Goal: Task Accomplishment & Management: Use online tool/utility

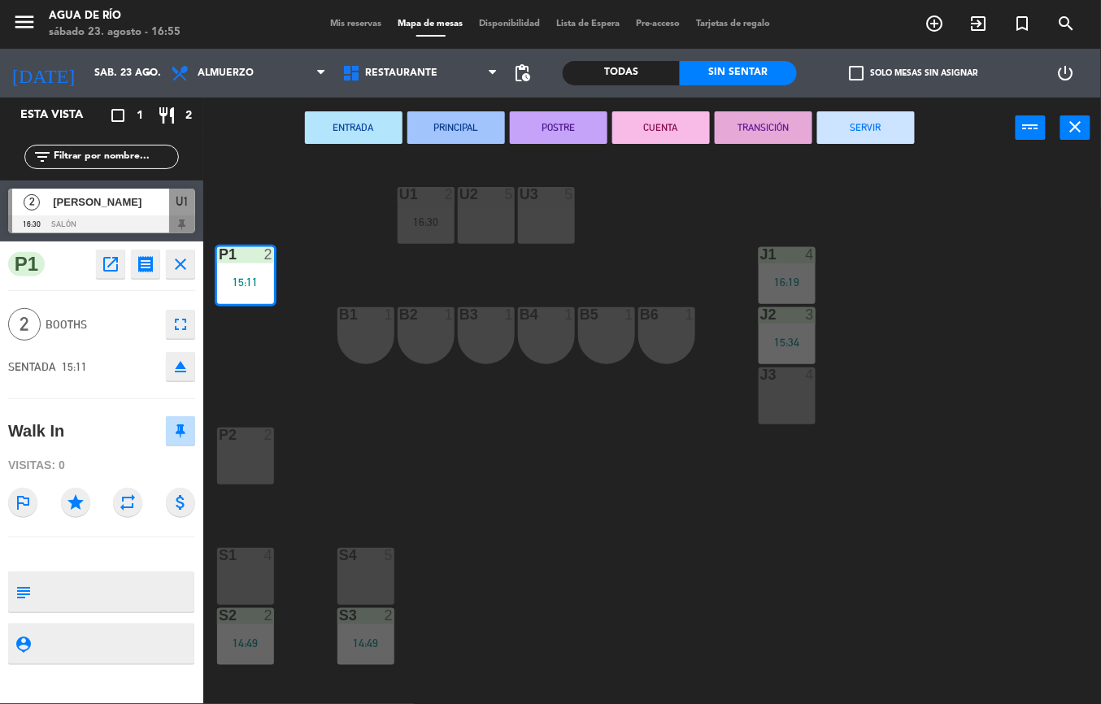
click at [901, 141] on button "SERVIR" at bounding box center [867, 127] width 98 height 33
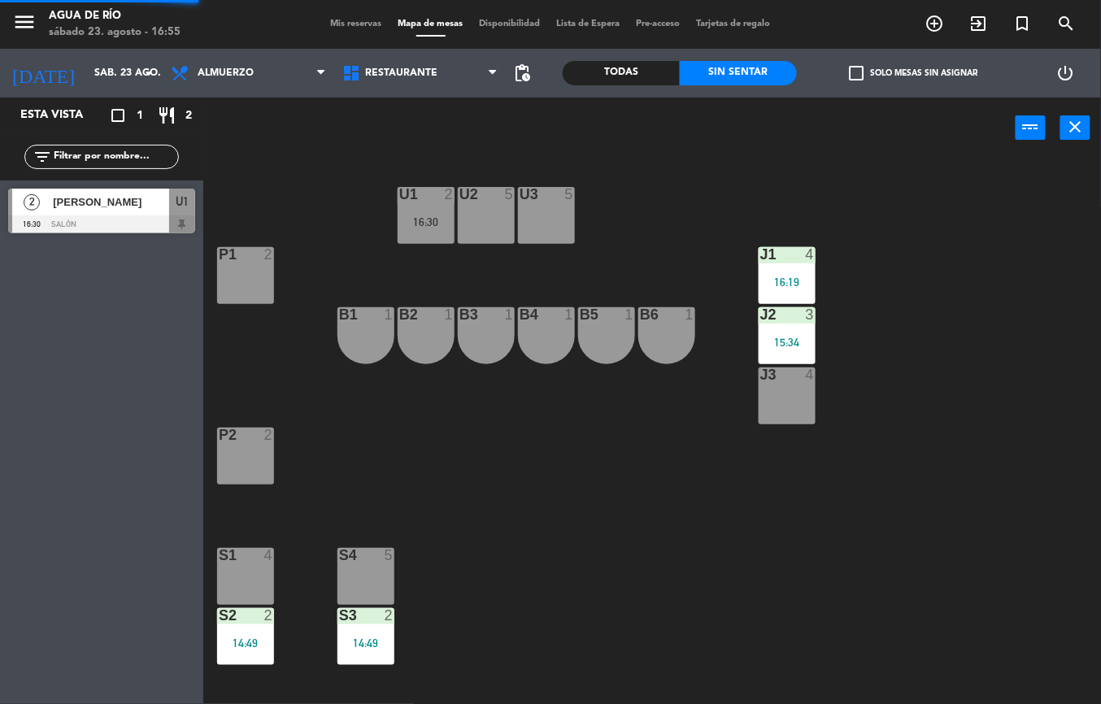
click at [499, 216] on div "U2 5" at bounding box center [486, 215] width 57 height 57
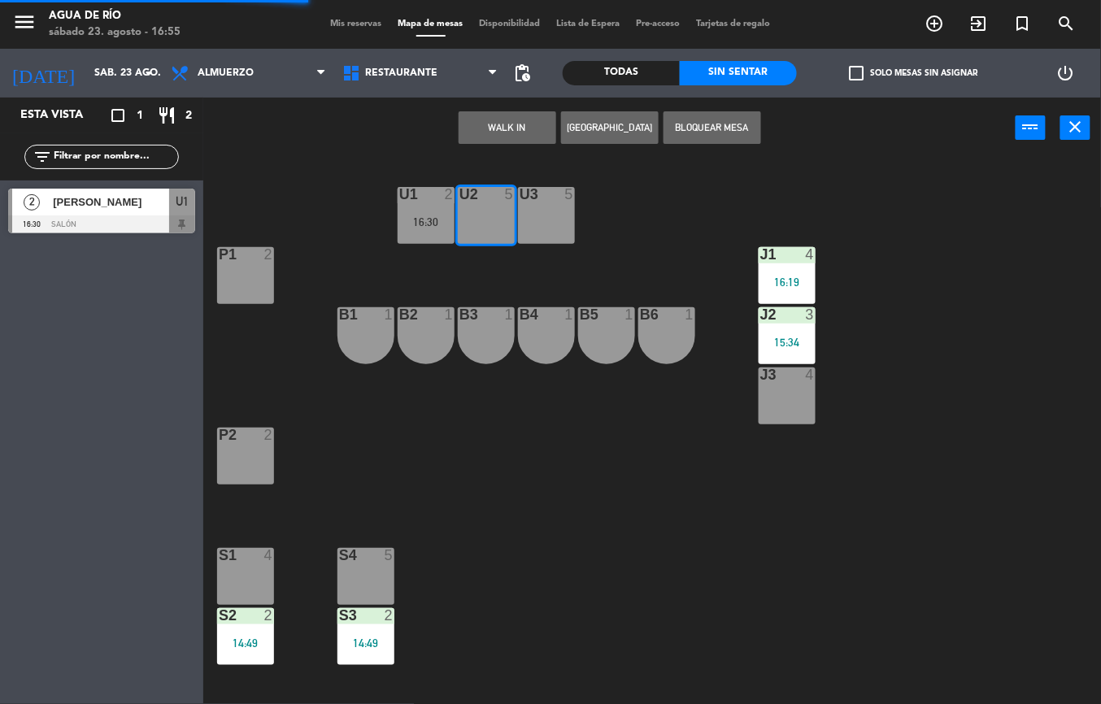
click at [504, 124] on button "WALK IN" at bounding box center [508, 127] width 98 height 33
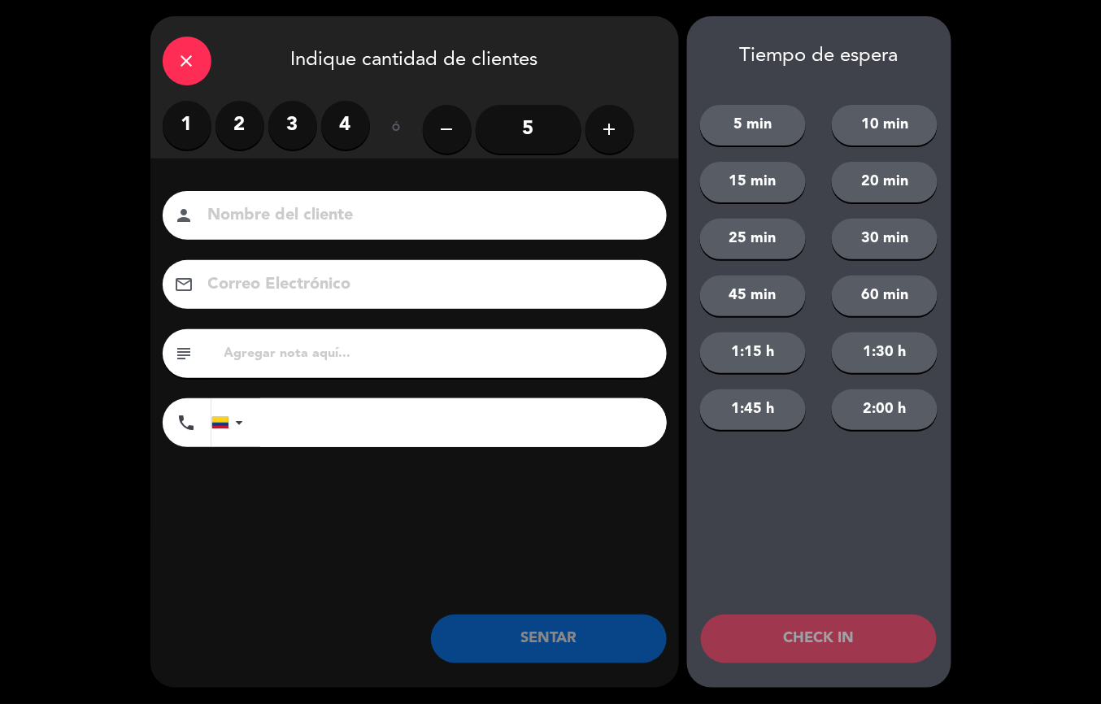
click at [235, 121] on label "2" at bounding box center [240, 125] width 49 height 49
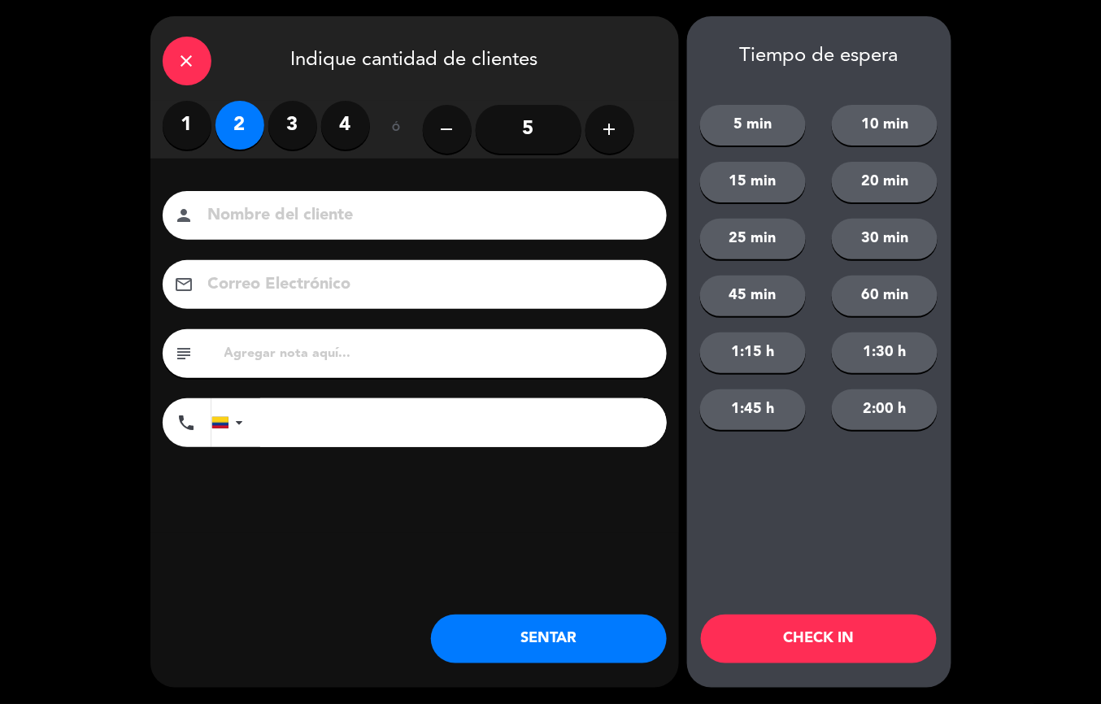
click at [532, 646] on button "SENTAR" at bounding box center [549, 639] width 236 height 49
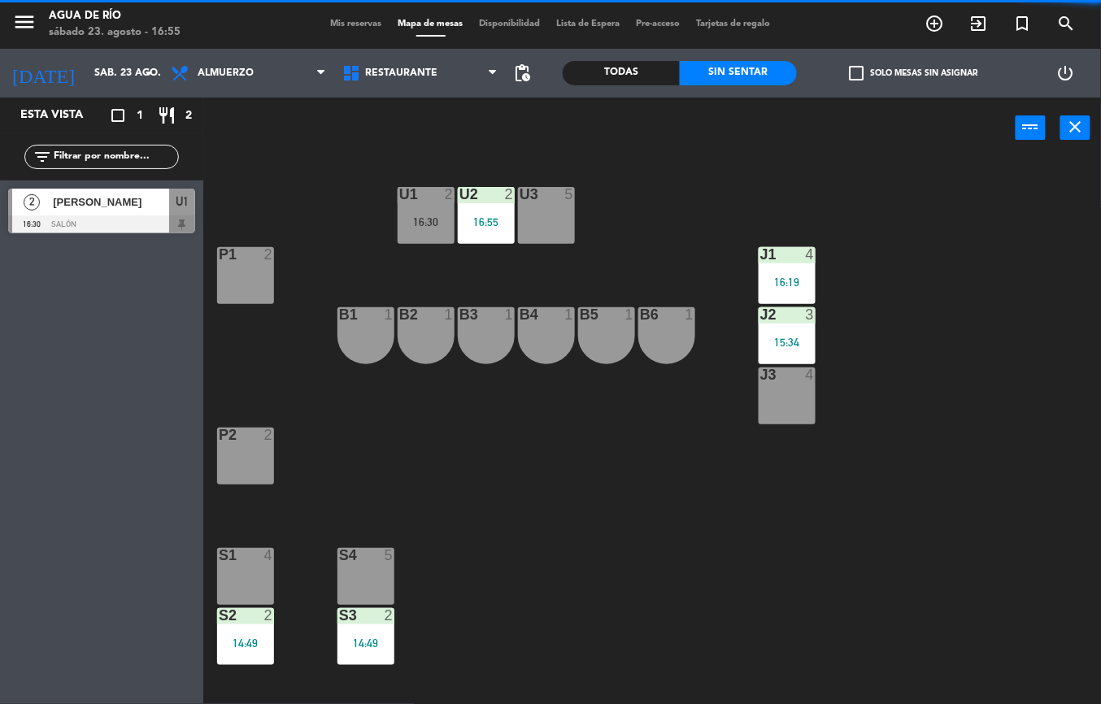
click at [783, 392] on div "J3 4" at bounding box center [787, 396] width 57 height 57
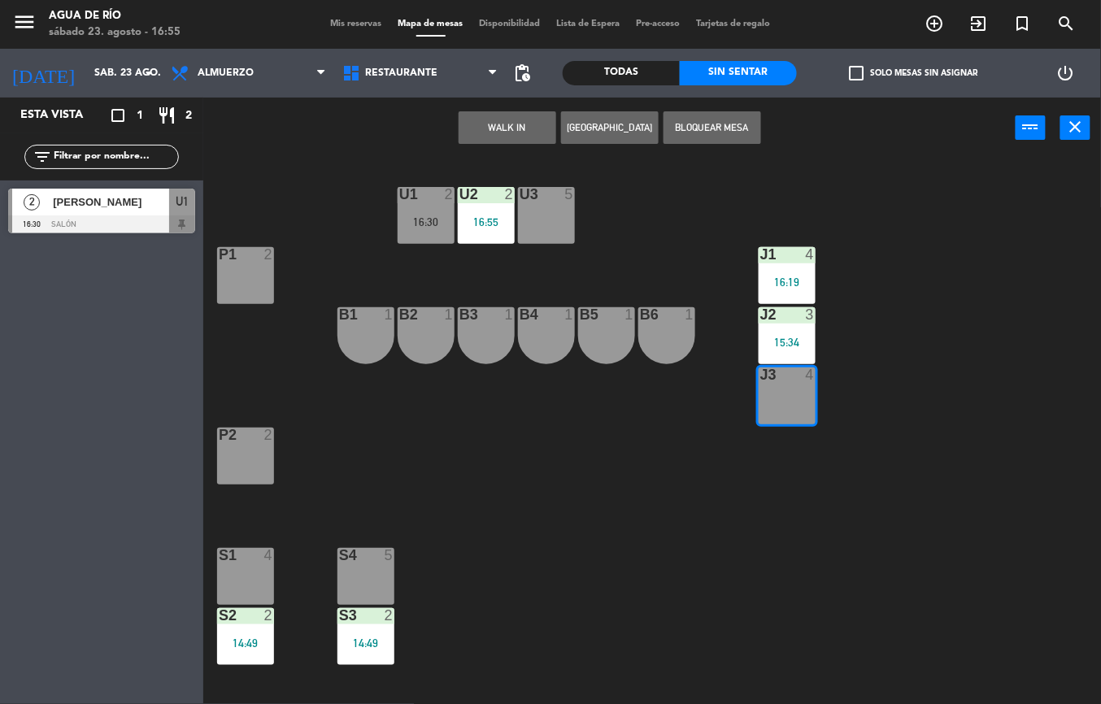
click at [473, 141] on button "WALK IN" at bounding box center [508, 127] width 98 height 33
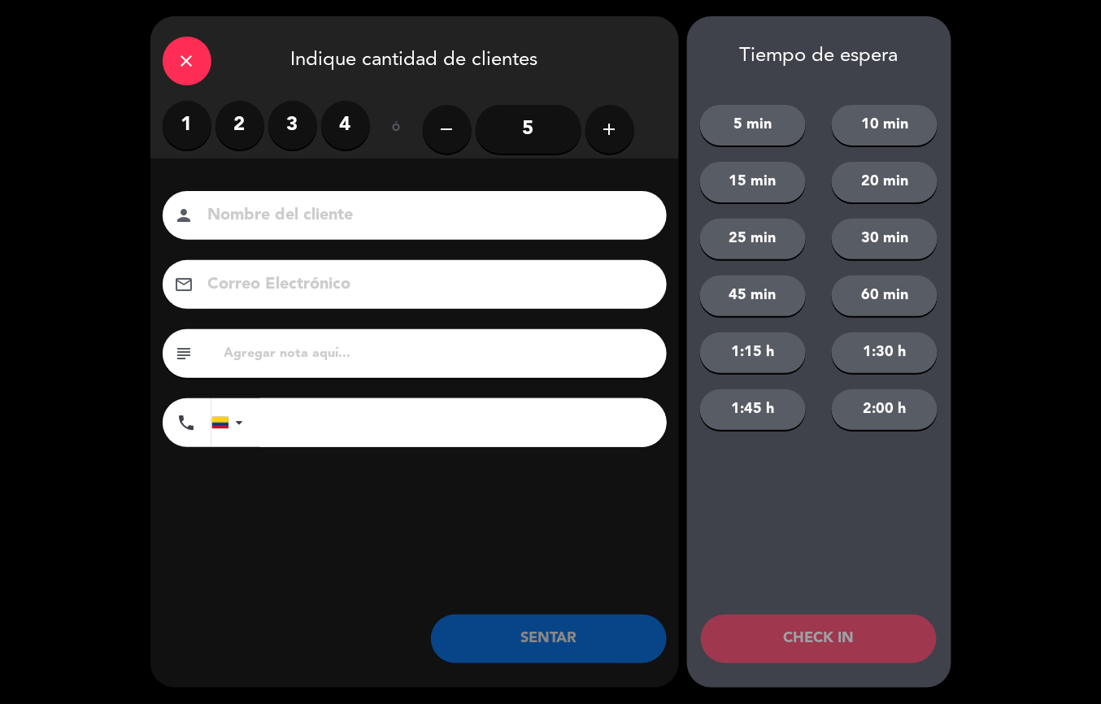
click at [177, 118] on label "1" at bounding box center [187, 125] width 49 height 49
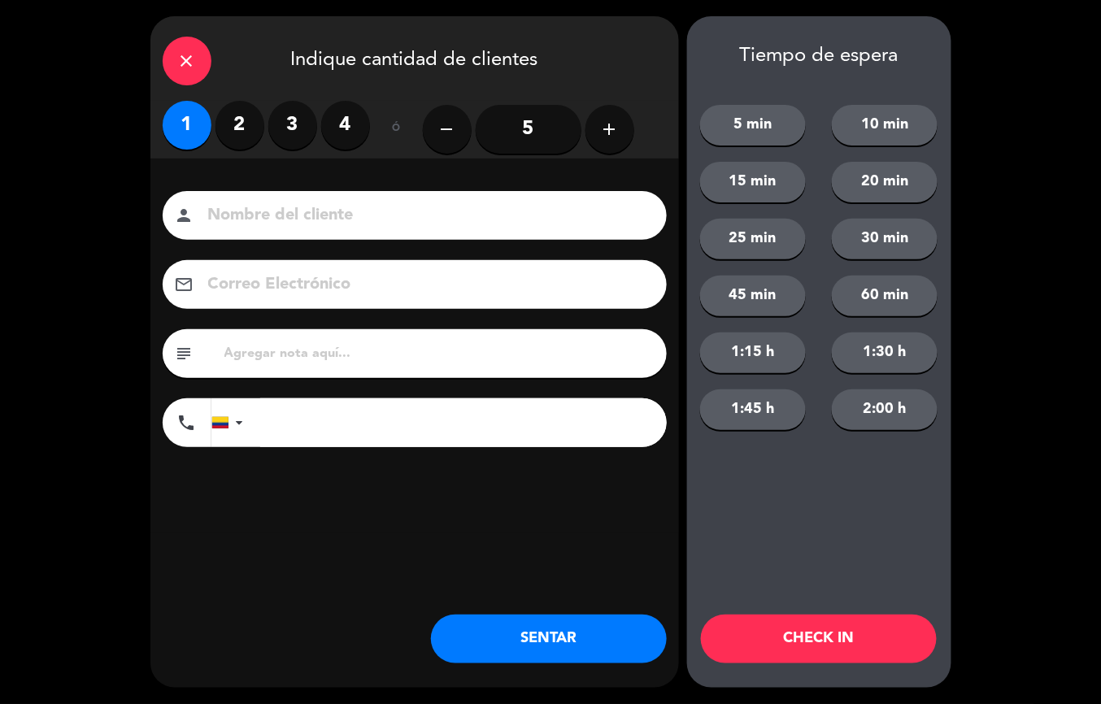
click at [580, 644] on button "SENTAR" at bounding box center [549, 639] width 236 height 49
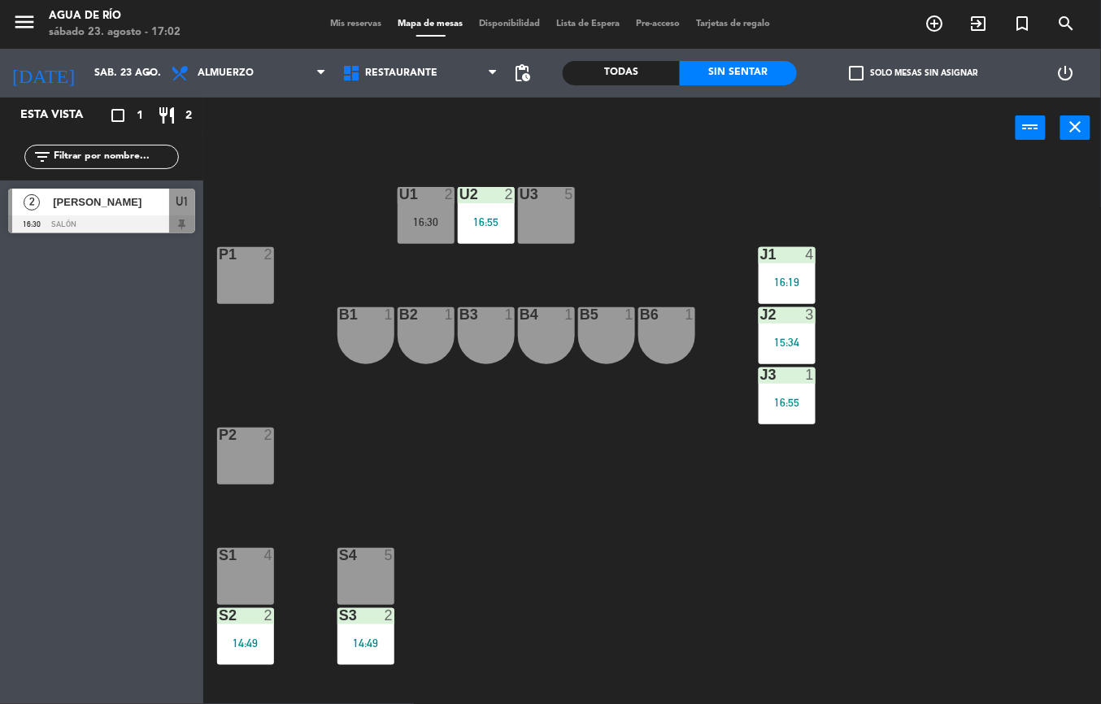
click at [659, 560] on div "U1 2 16:30 U2 2 16:55 U3 5 J1 4 16:19 P1 2 J2 3 15:34 B1 1 B2 1 B3 1 B4 1 B5 1 …" at bounding box center [658, 432] width 887 height 546
click at [233, 574] on div "S1 4" at bounding box center [245, 576] width 57 height 57
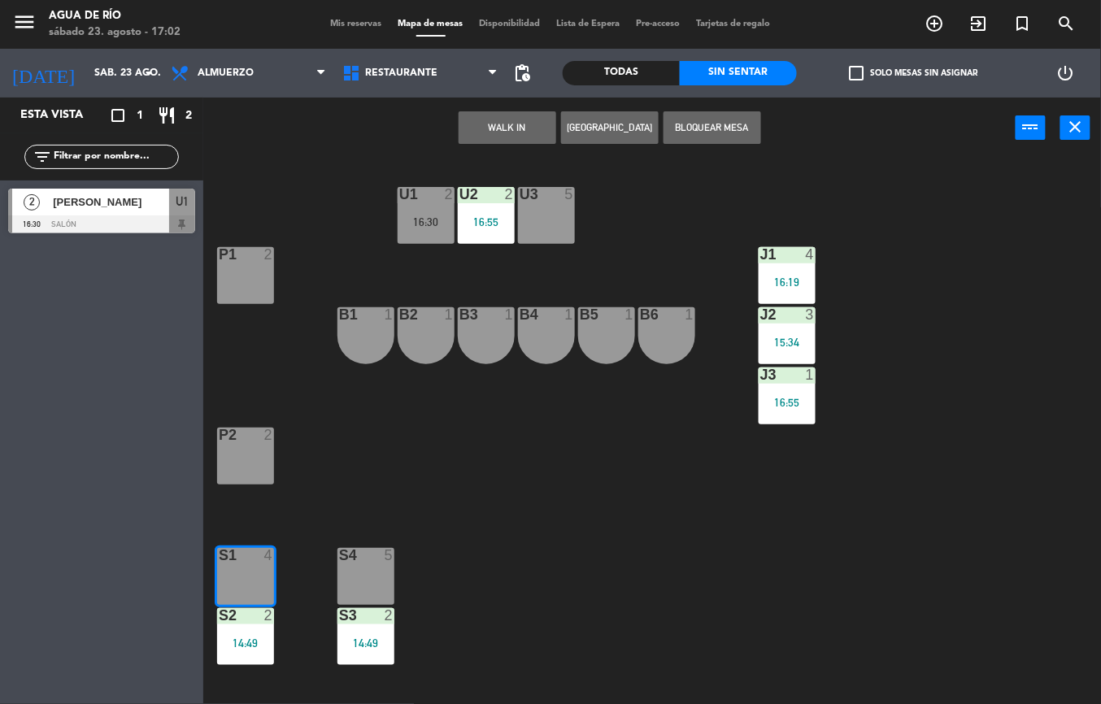
click at [491, 137] on button "WALK IN" at bounding box center [508, 127] width 98 height 33
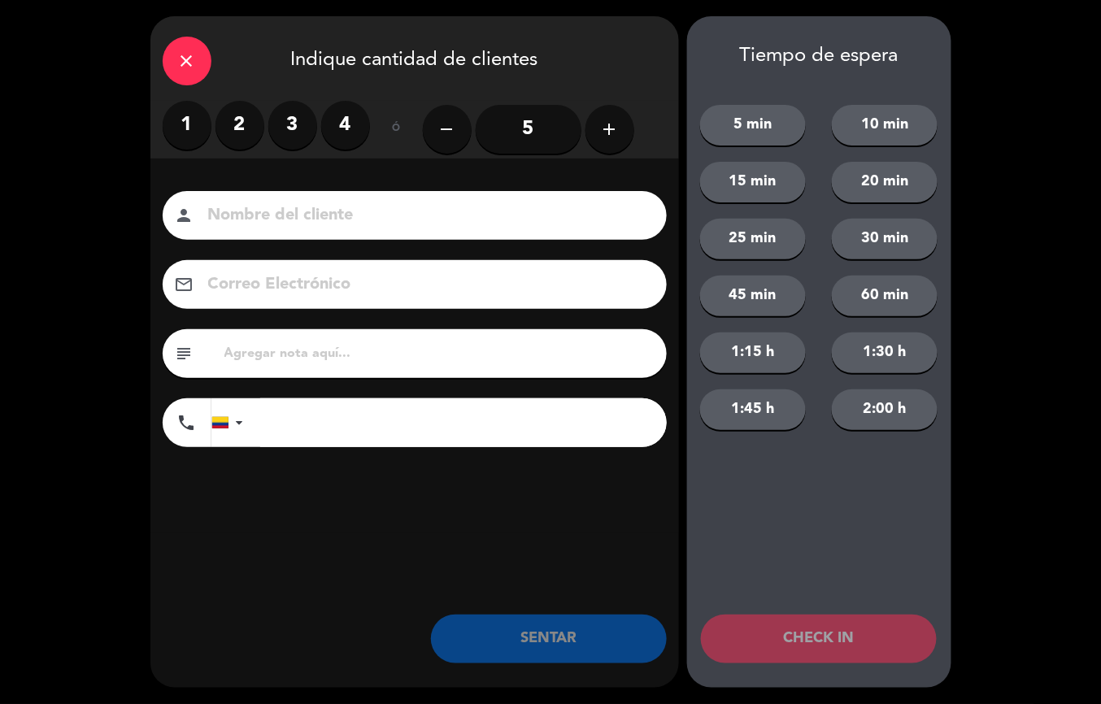
click at [604, 134] on icon "add" at bounding box center [610, 130] width 20 height 20
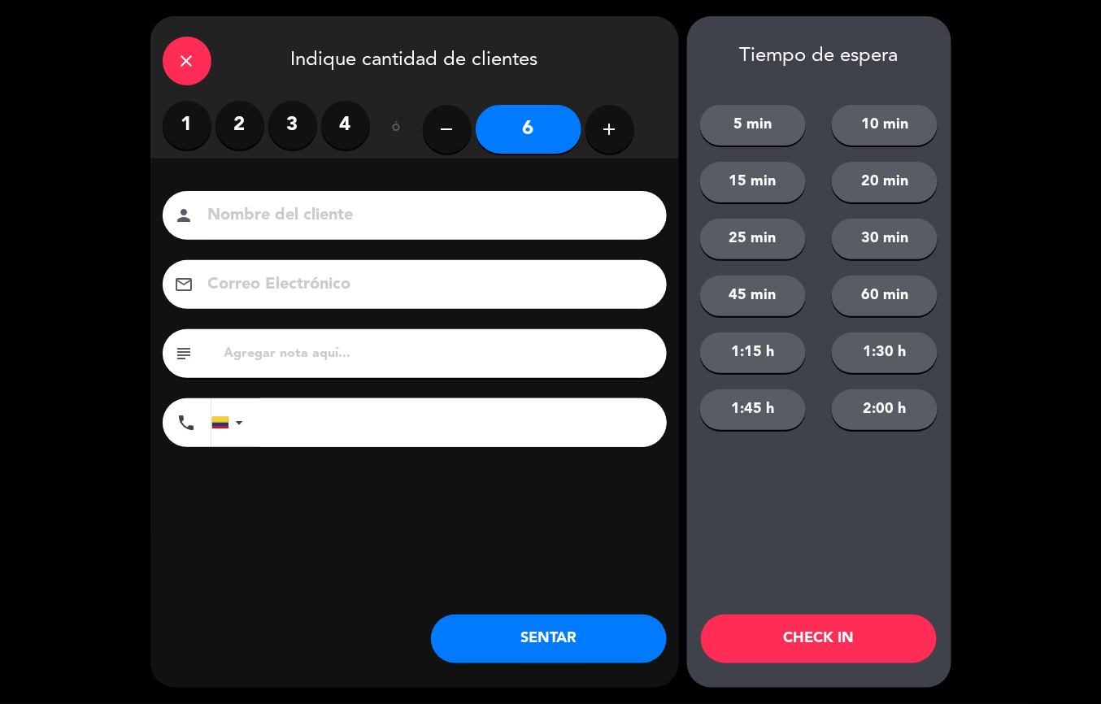
click at [567, 642] on button "SENTAR" at bounding box center [549, 639] width 236 height 49
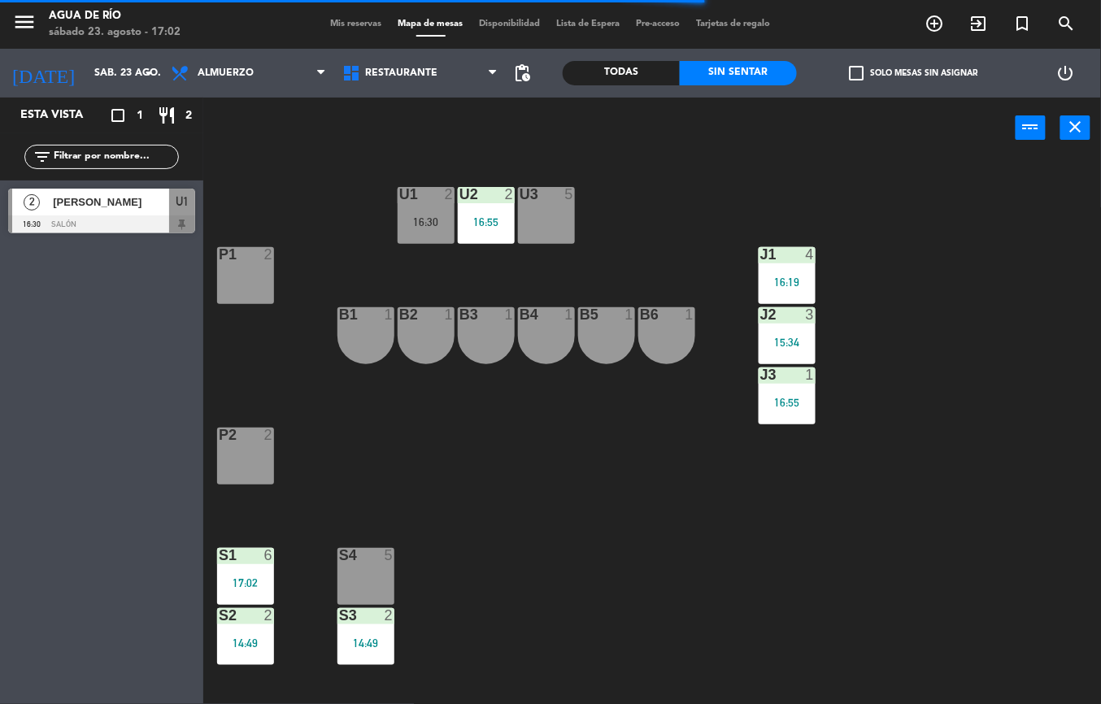
click at [352, 643] on div "14:49" at bounding box center [366, 643] width 57 height 11
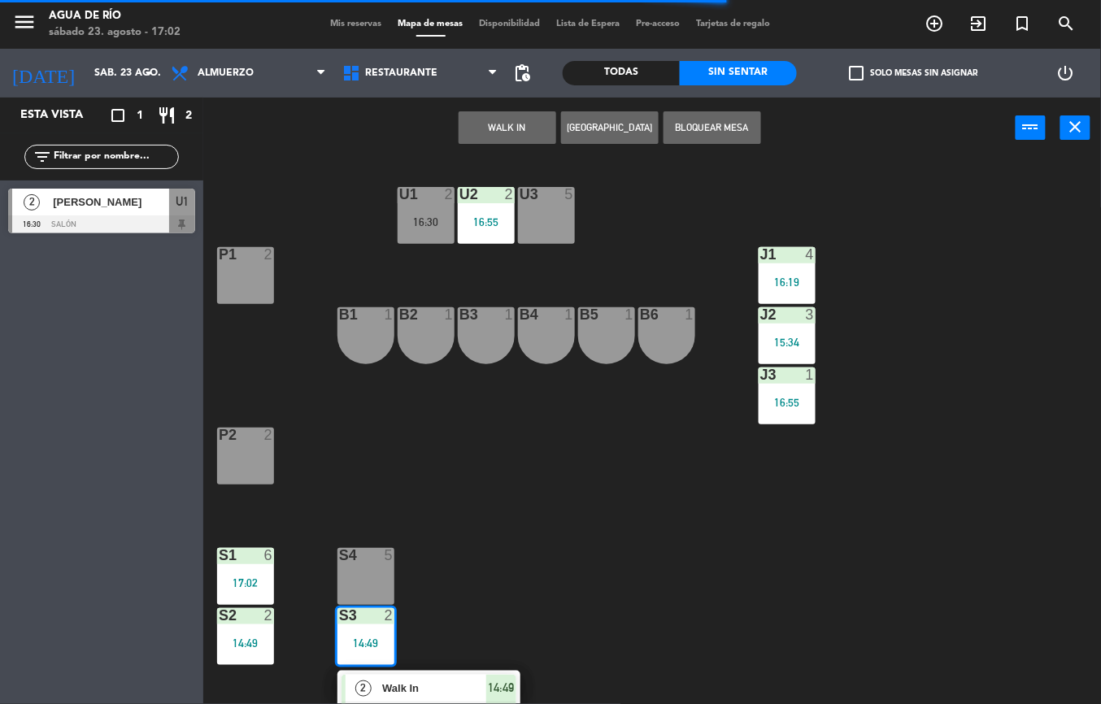
click at [463, 685] on span "Walk In" at bounding box center [434, 688] width 104 height 17
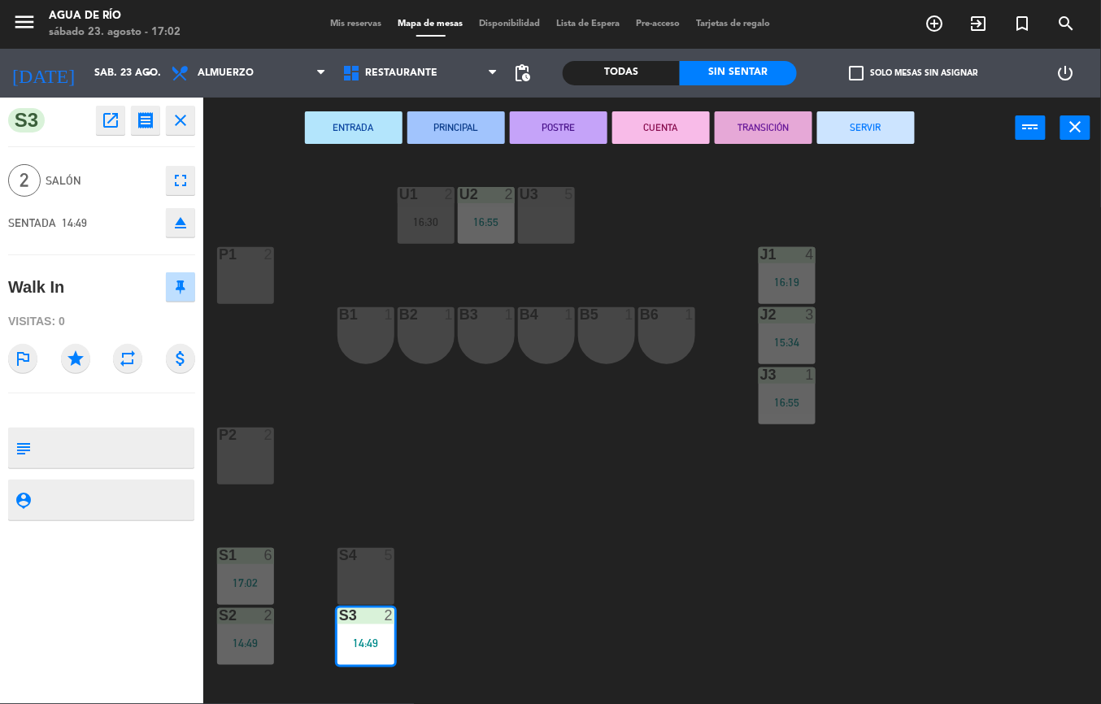
click at [870, 125] on button "SERVIR" at bounding box center [867, 127] width 98 height 33
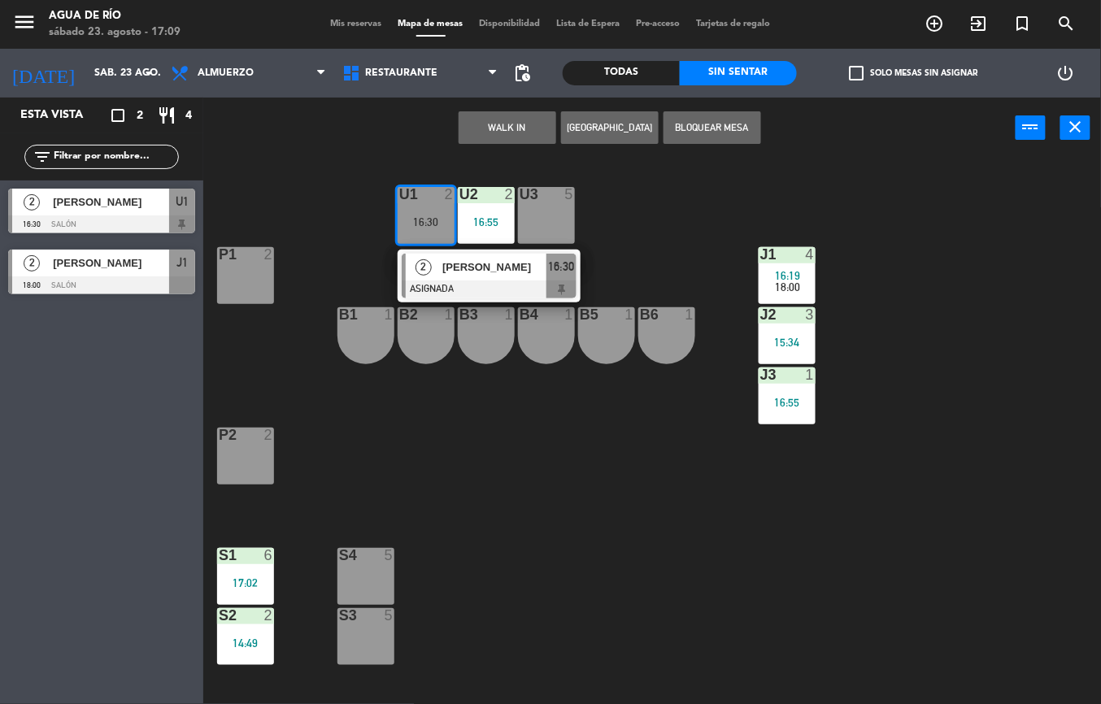
click at [561, 213] on div "U3 5" at bounding box center [546, 215] width 57 height 57
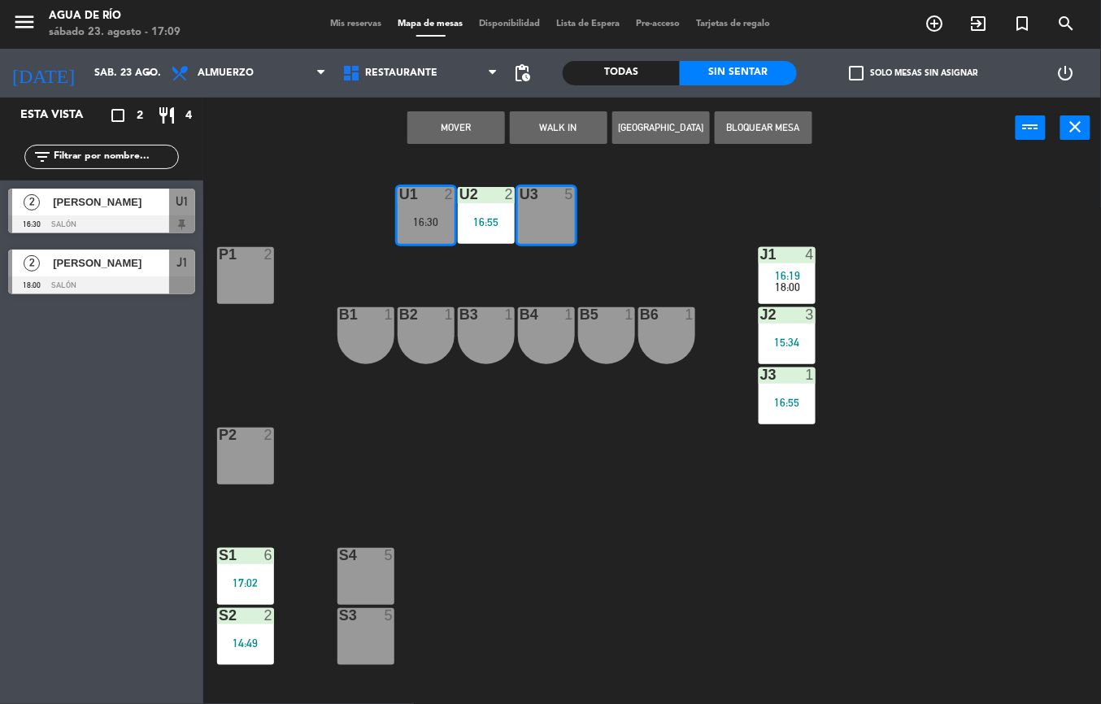
click at [443, 121] on button "Mover" at bounding box center [457, 127] width 98 height 33
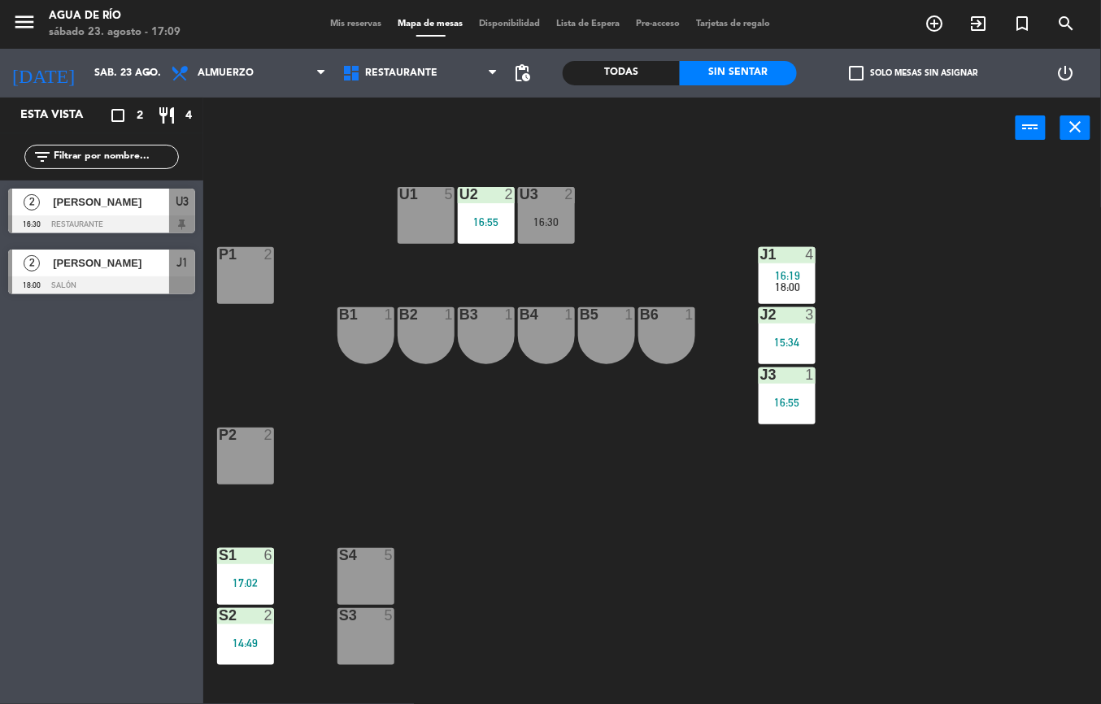
click at [408, 220] on div "U1 5" at bounding box center [426, 215] width 57 height 57
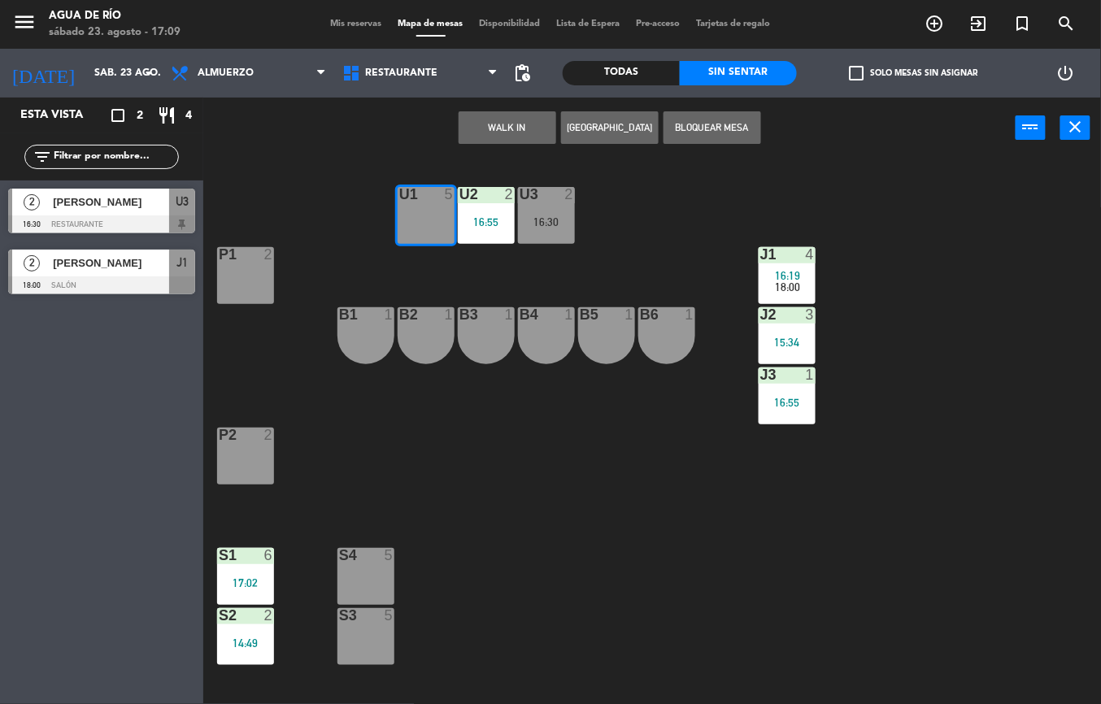
click at [498, 140] on button "WALK IN" at bounding box center [508, 127] width 98 height 33
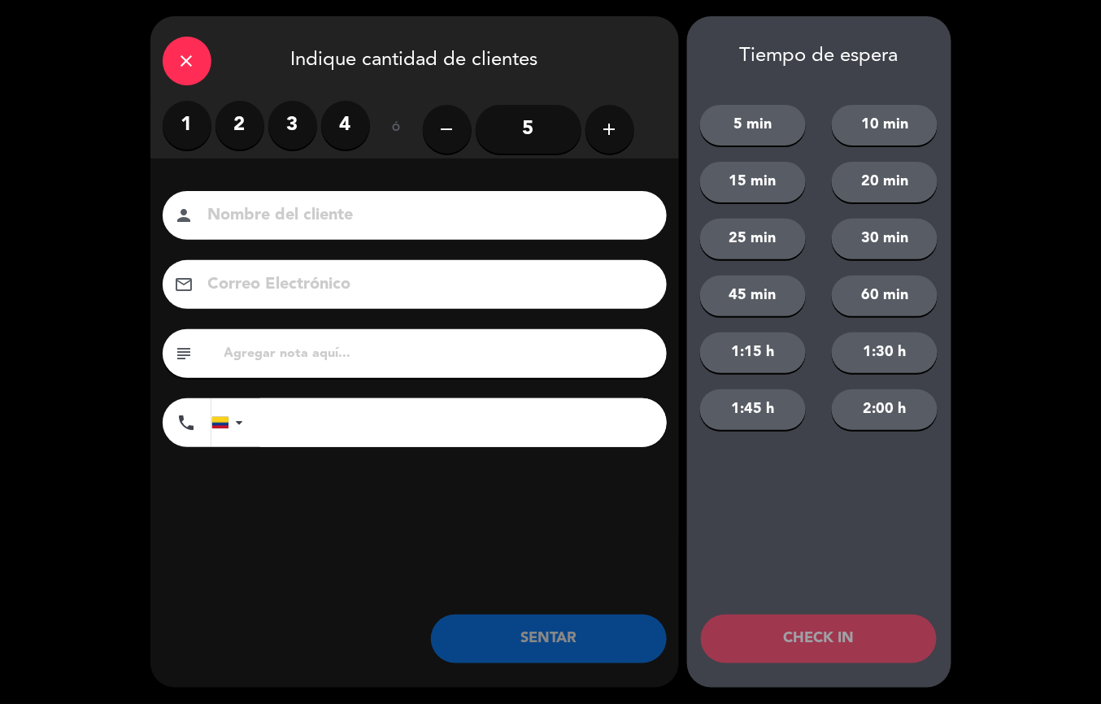
click at [539, 130] on input "5" at bounding box center [529, 129] width 106 height 49
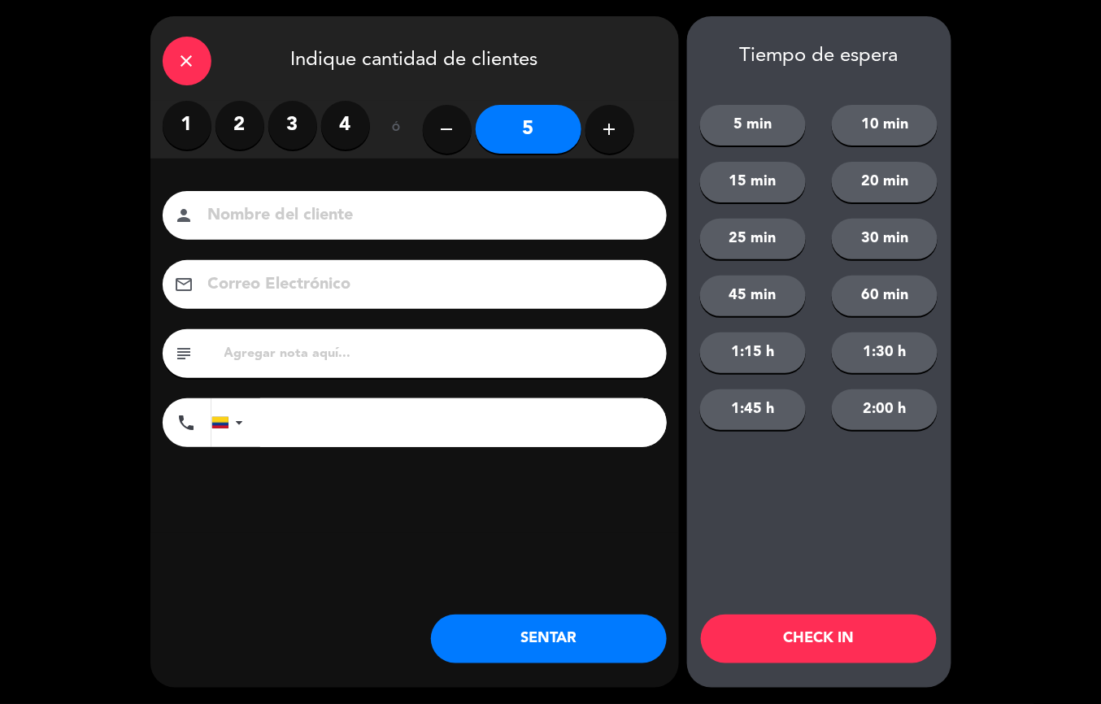
click at [574, 595] on div "close Indique cantidad de clientes 1 2 3 4 ó remove 5 add Nombre del cliente pe…" at bounding box center [414, 352] width 529 height 672
click at [597, 641] on button "SENTAR" at bounding box center [549, 639] width 236 height 49
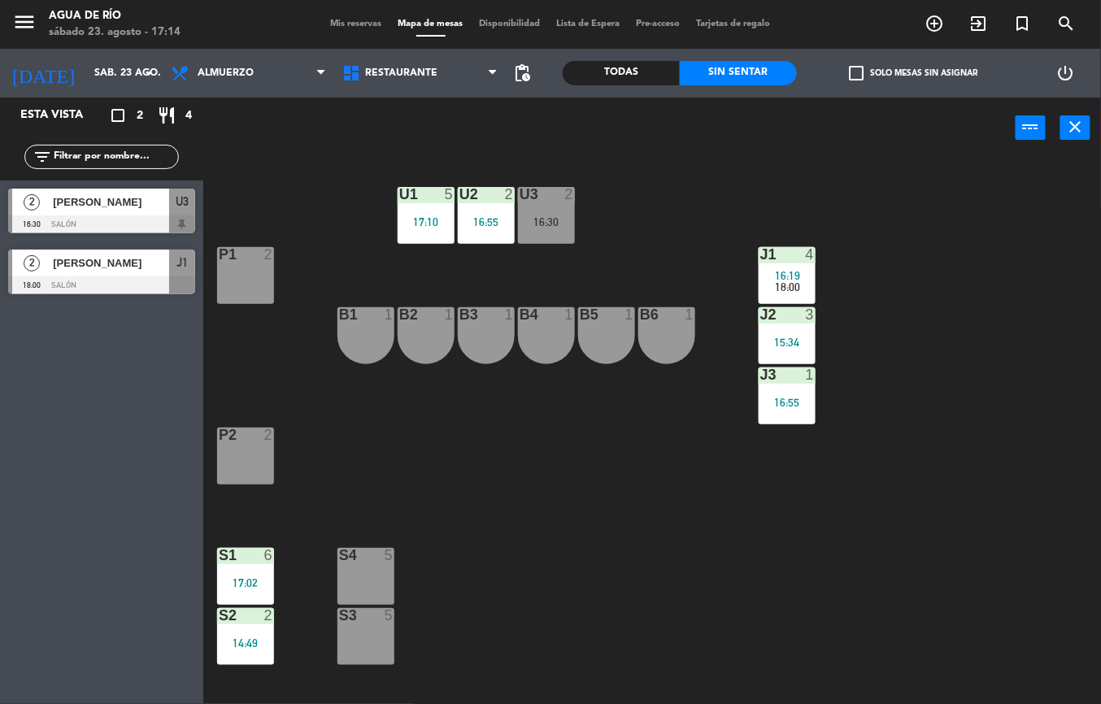
click at [792, 273] on span "16:19" at bounding box center [788, 275] width 25 height 13
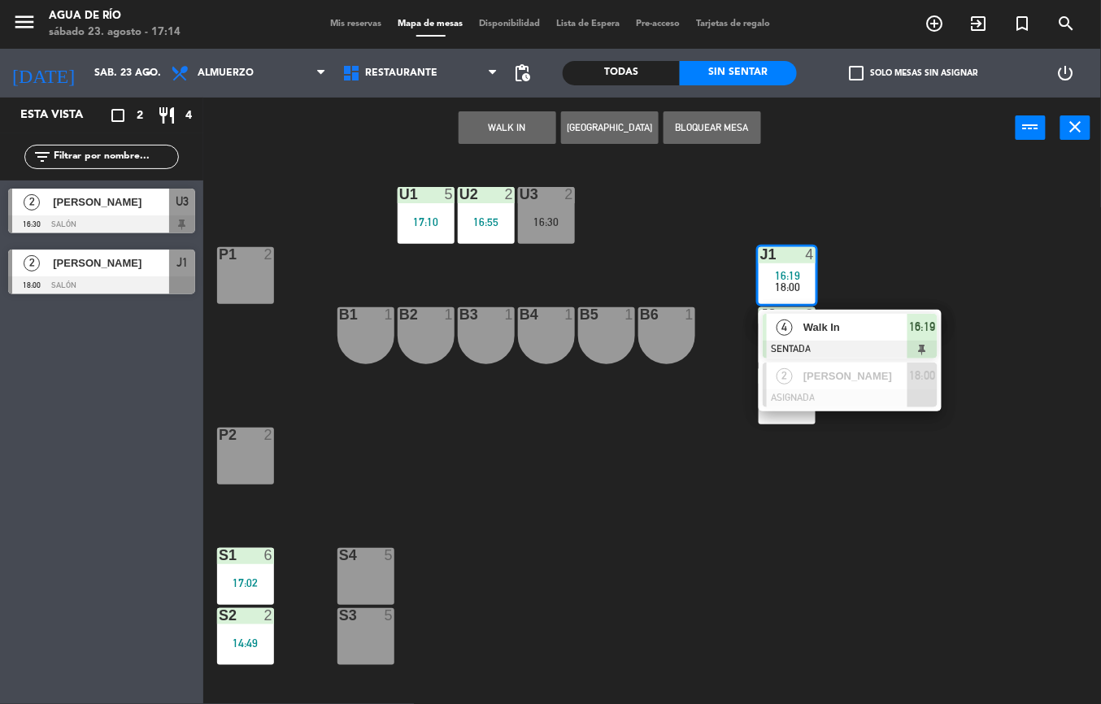
click at [939, 325] on div "4 Walk In SENTADA 16:19" at bounding box center [850, 336] width 183 height 53
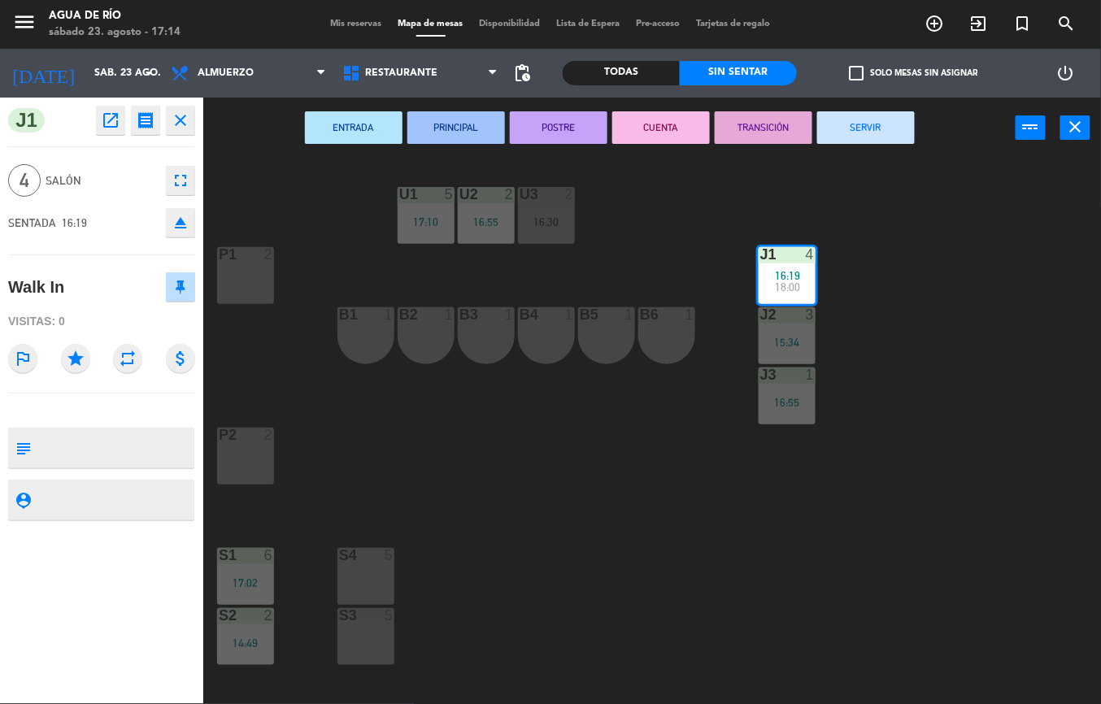
click at [886, 131] on button "SERVIR" at bounding box center [867, 127] width 98 height 33
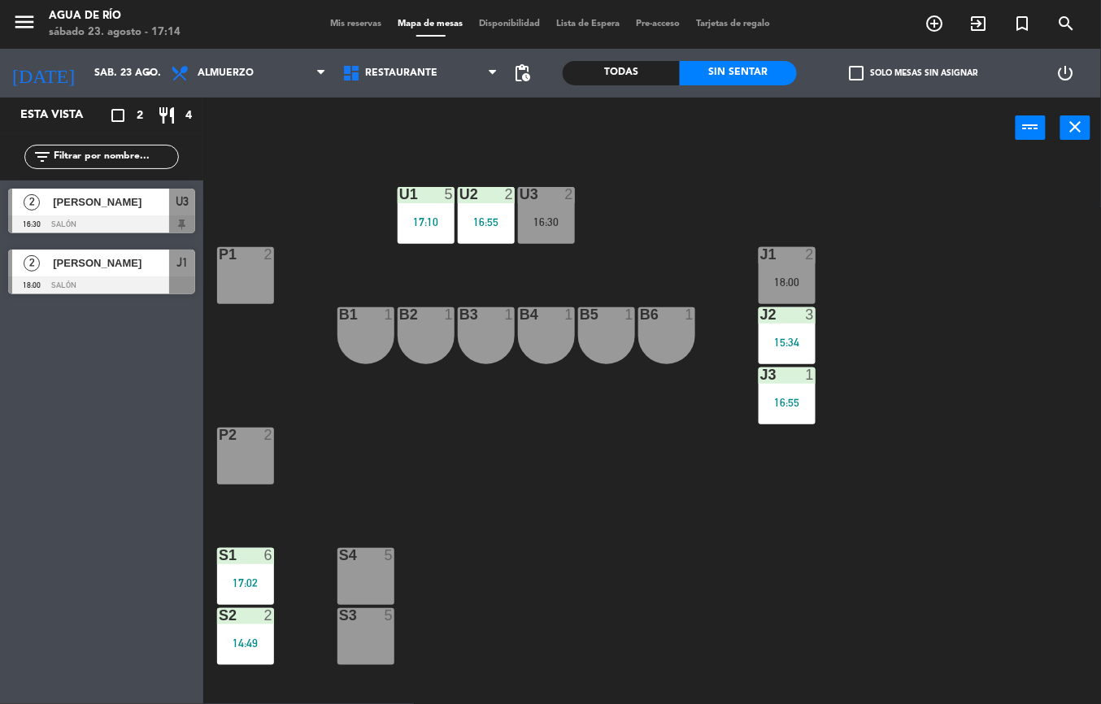
click at [251, 554] on div at bounding box center [245, 555] width 27 height 15
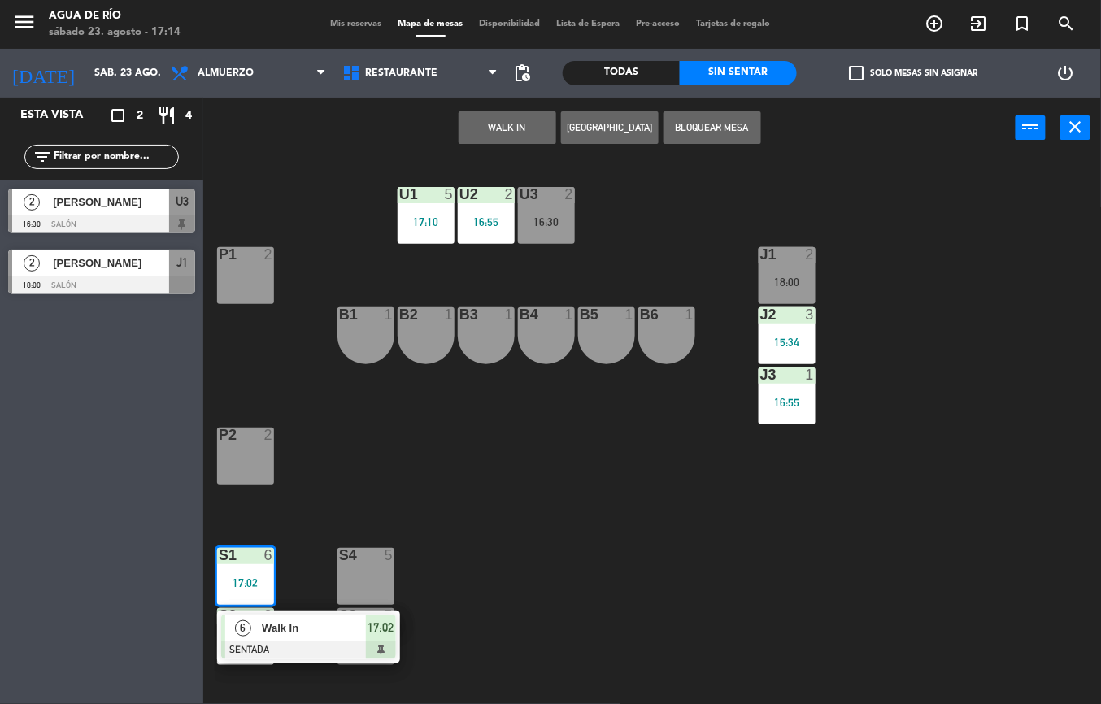
click at [381, 649] on div at bounding box center [308, 651] width 175 height 18
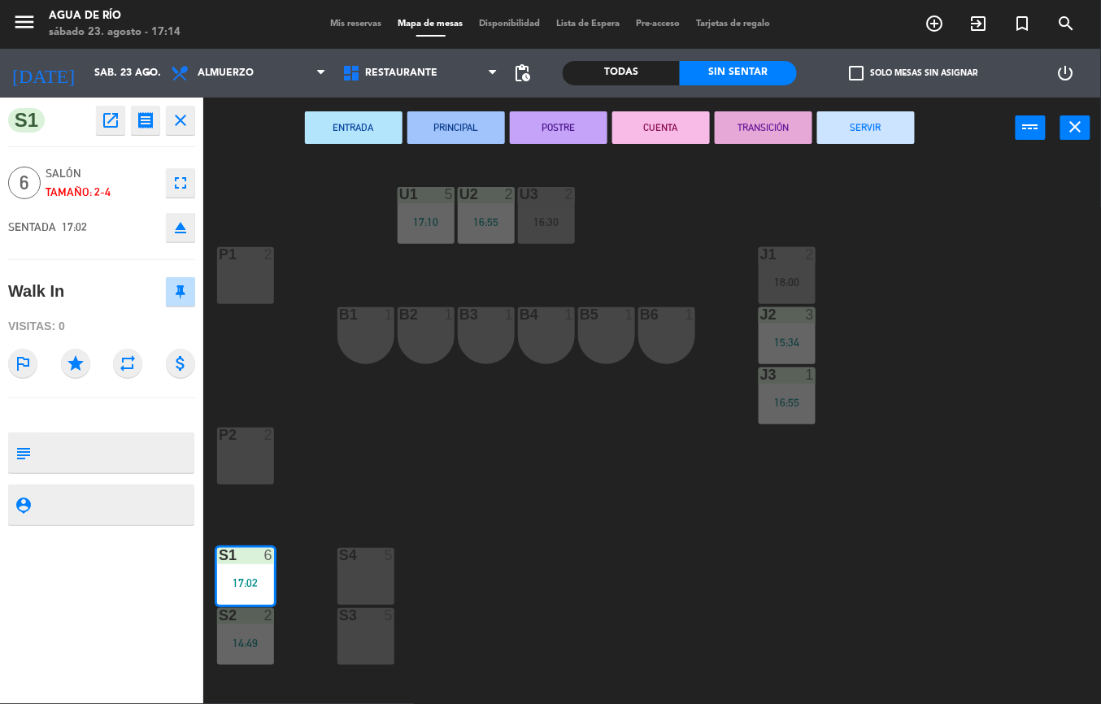
click at [782, 281] on div "18:00" at bounding box center [787, 282] width 57 height 11
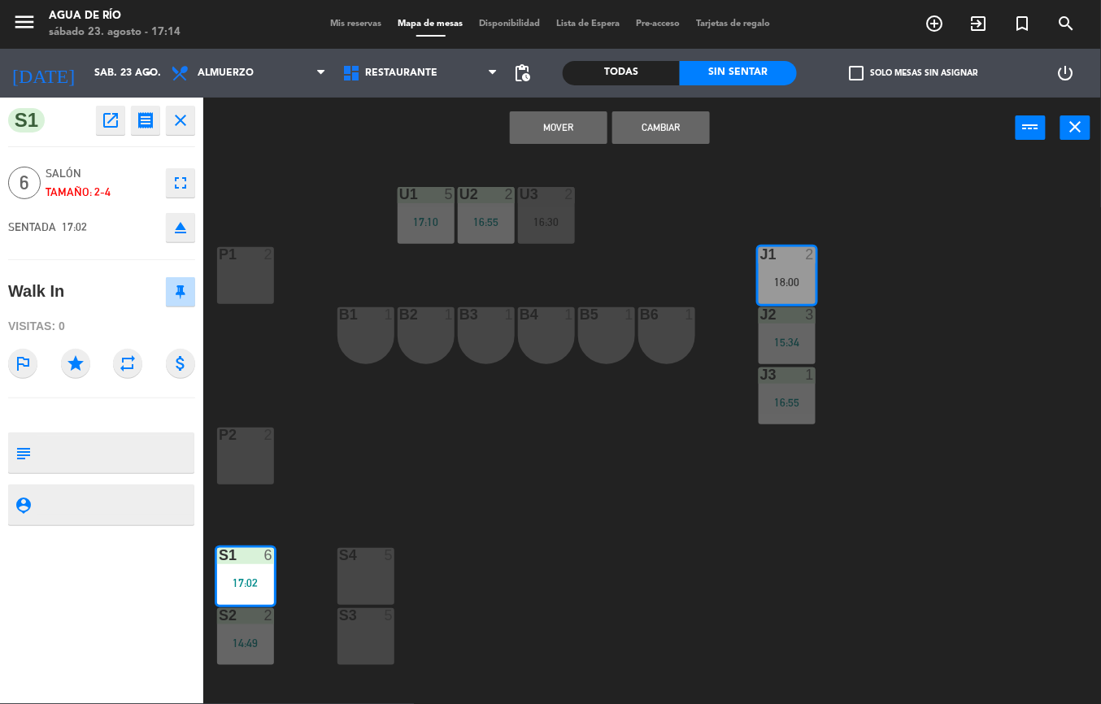
click at [550, 125] on button "Mover" at bounding box center [559, 127] width 98 height 33
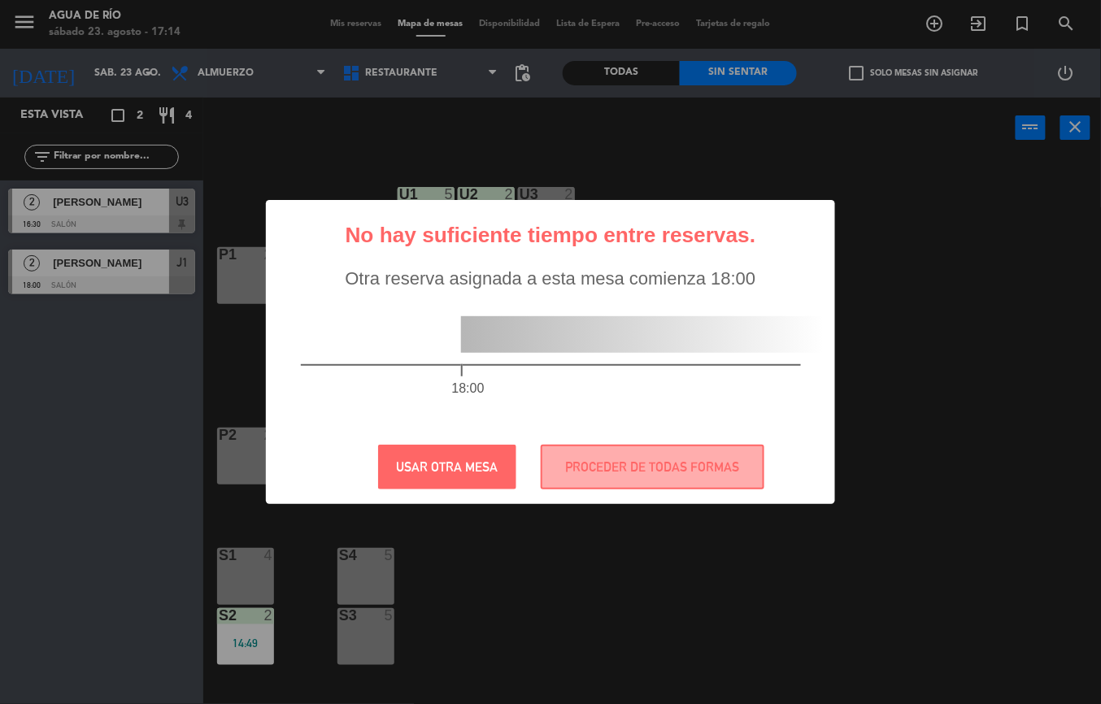
click at [931, 557] on div "? ! i No hay suficiente tiempo entre reservas. × Otra reserva asignada a esta m…" at bounding box center [550, 352] width 1101 height 704
click at [703, 460] on button "PROCEDER DE TODAS FORMAS" at bounding box center [653, 467] width 224 height 45
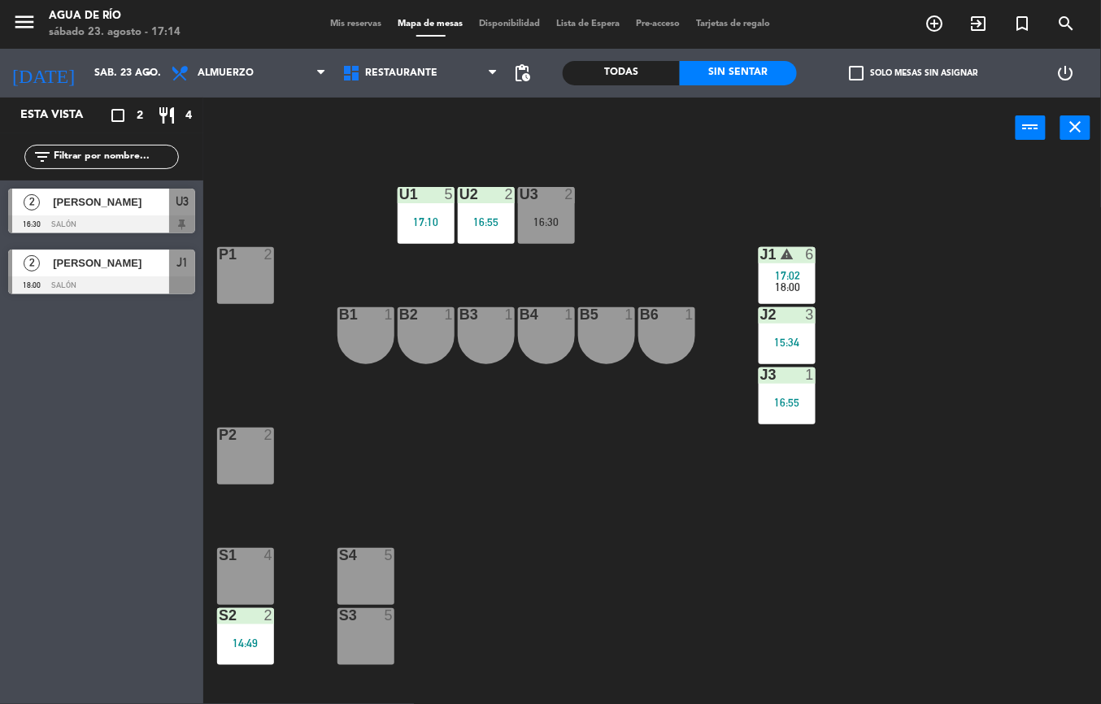
click at [783, 275] on span "17:02" at bounding box center [788, 275] width 25 height 13
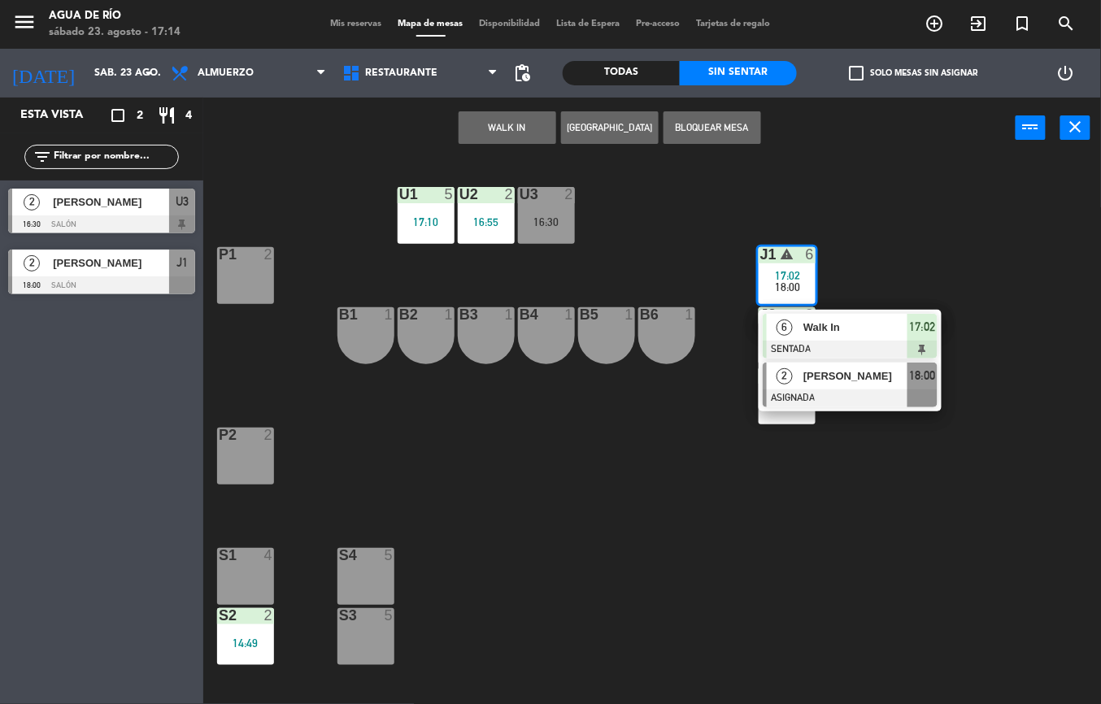
click at [859, 376] on span "[PERSON_NAME]" at bounding box center [856, 376] width 104 height 17
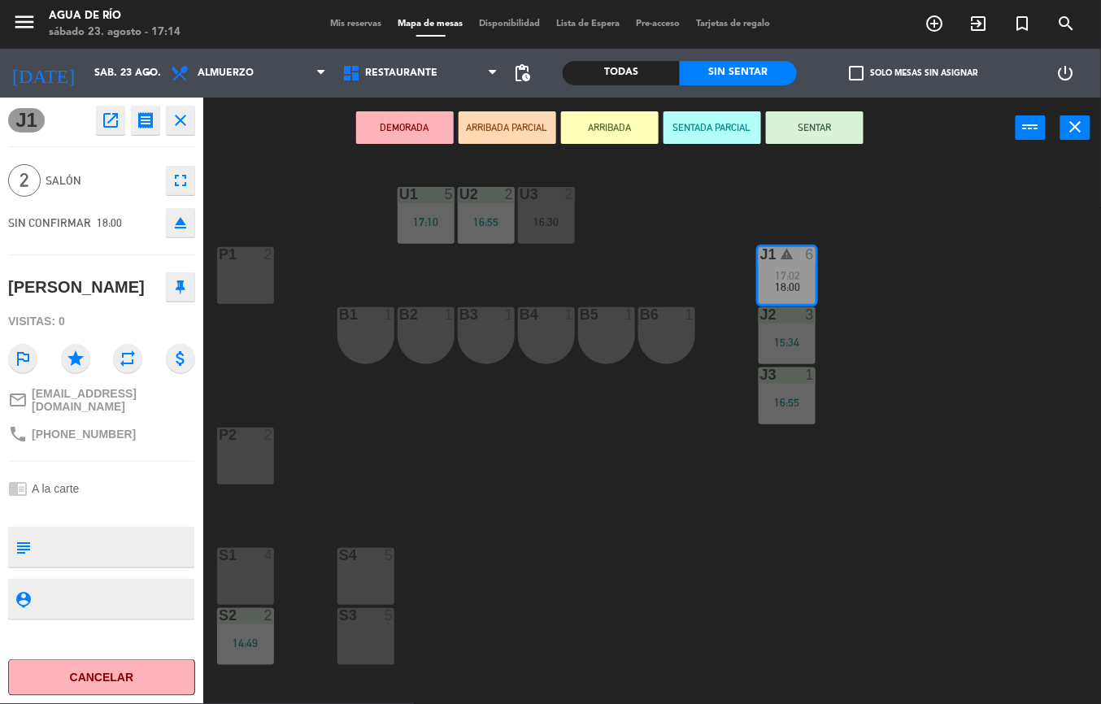
click at [231, 459] on div "P2 2" at bounding box center [245, 456] width 57 height 57
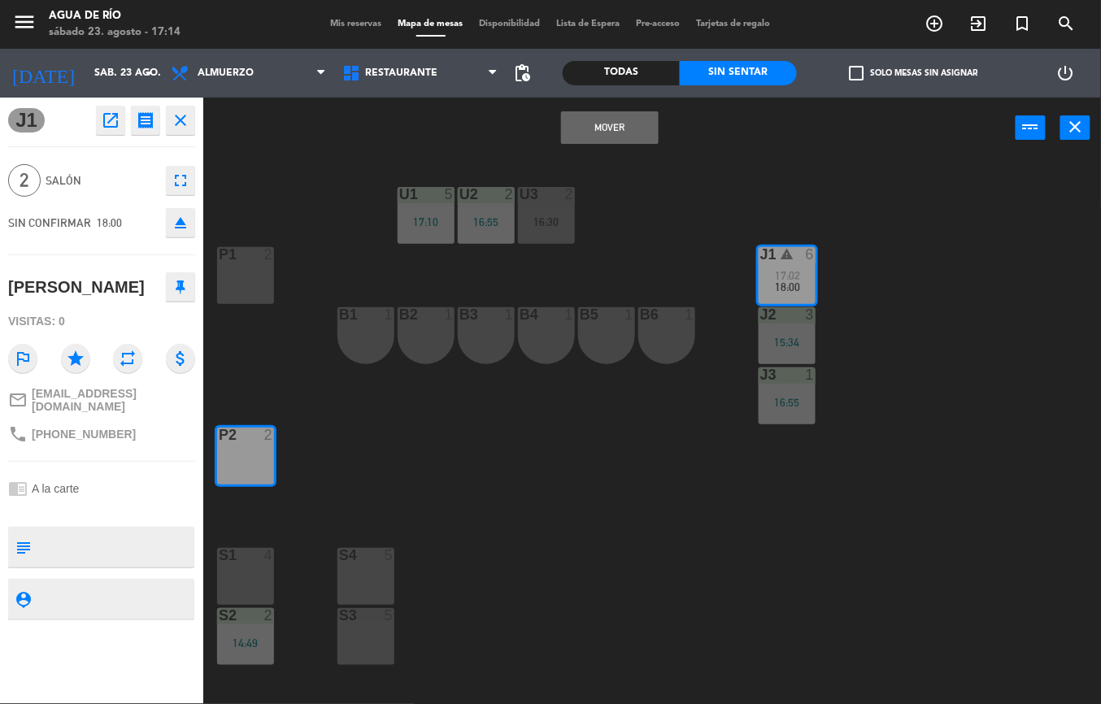
click at [597, 124] on button "Mover" at bounding box center [610, 127] width 98 height 33
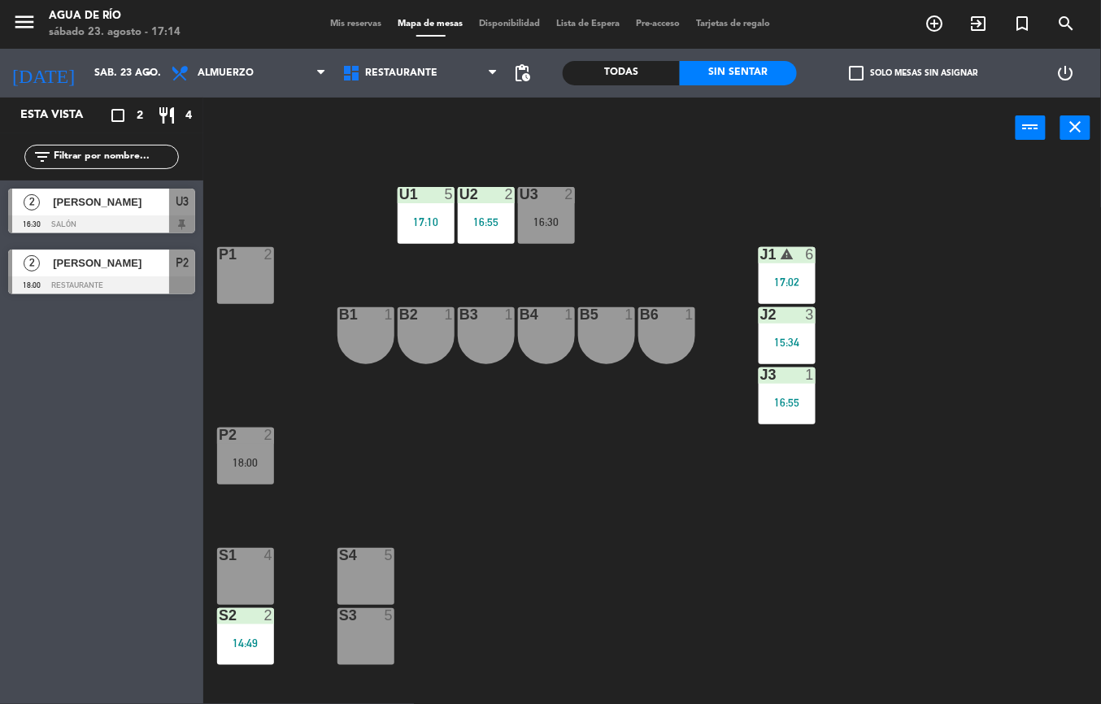
click at [543, 216] on div "16:30" at bounding box center [546, 221] width 57 height 11
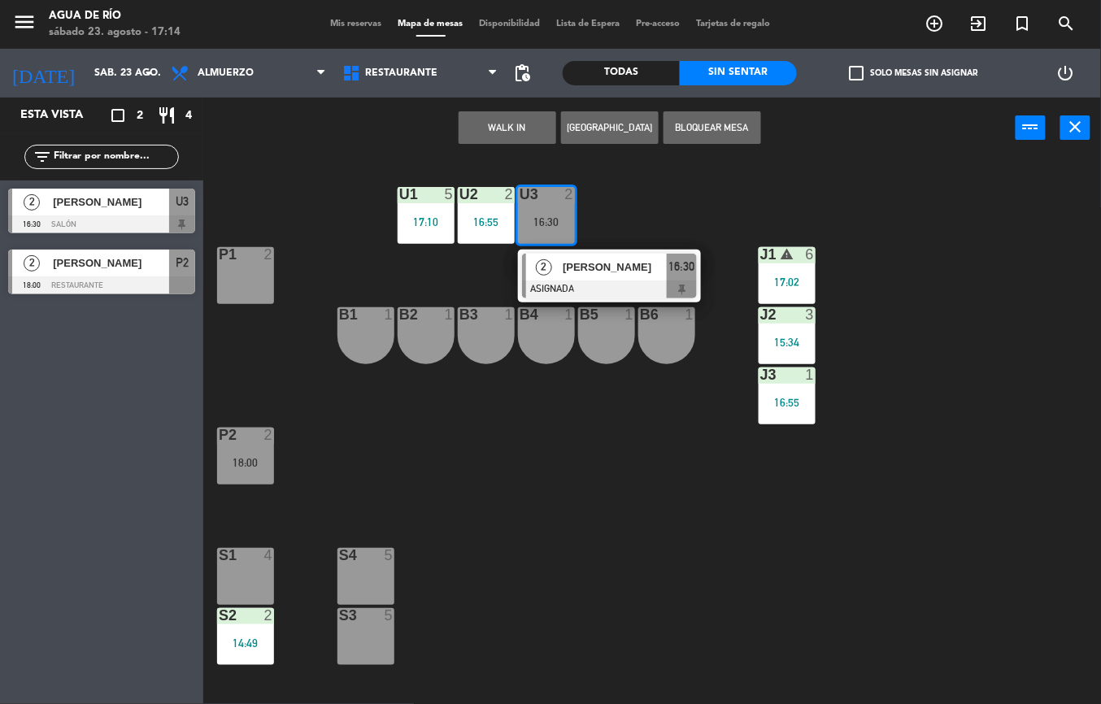
click at [633, 281] on div at bounding box center [609, 290] width 175 height 18
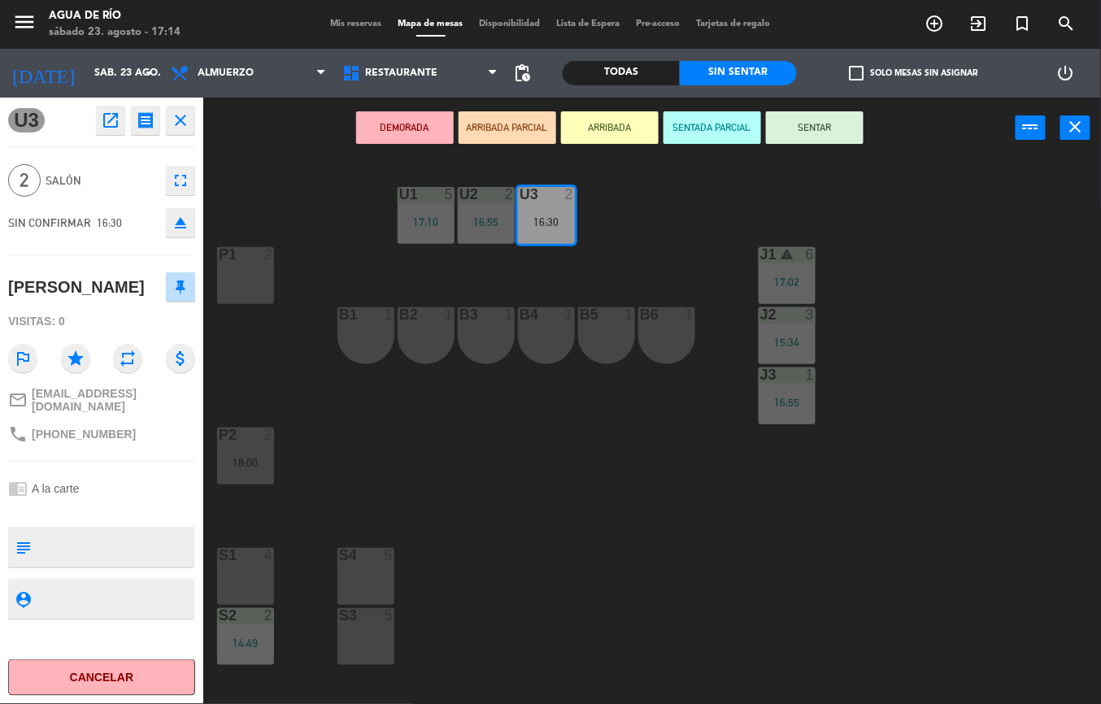
click at [369, 329] on div "B1 1" at bounding box center [366, 335] width 57 height 57
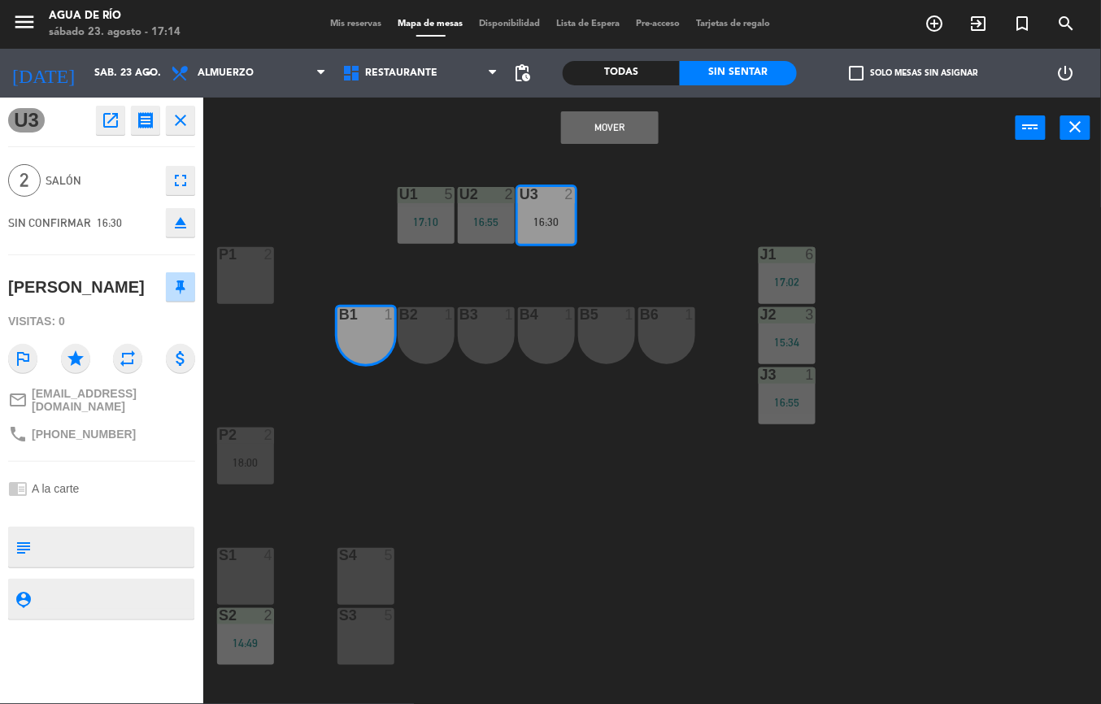
click at [617, 135] on button "Mover" at bounding box center [610, 127] width 98 height 33
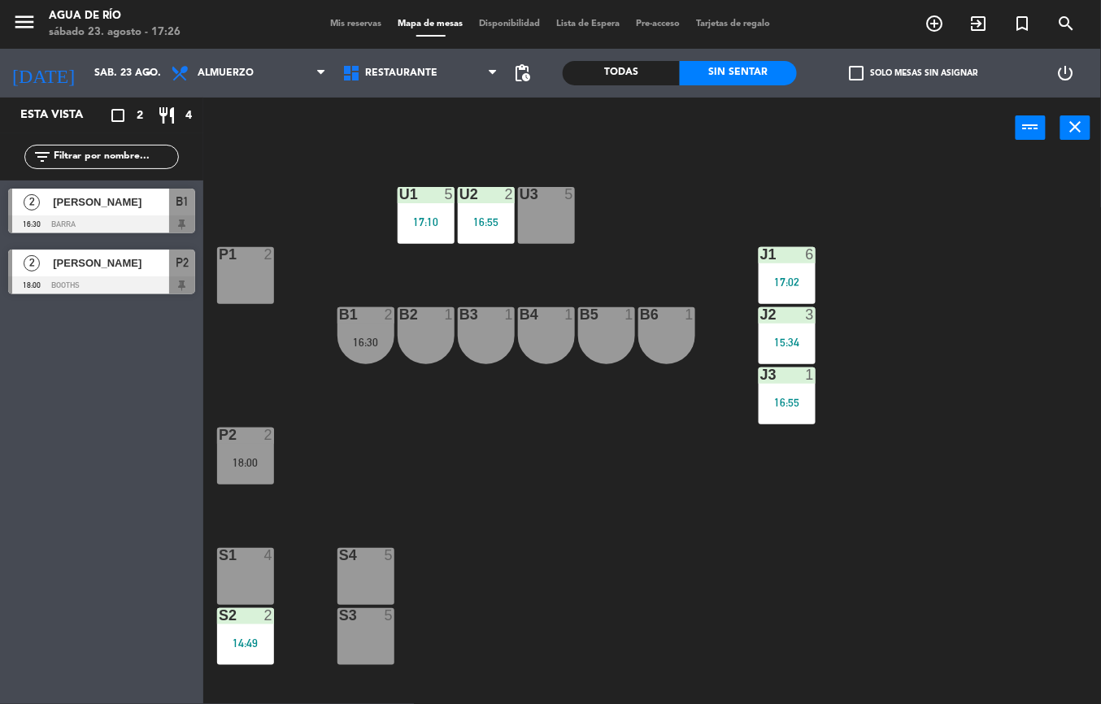
click at [418, 221] on div "17:10" at bounding box center [426, 221] width 57 height 11
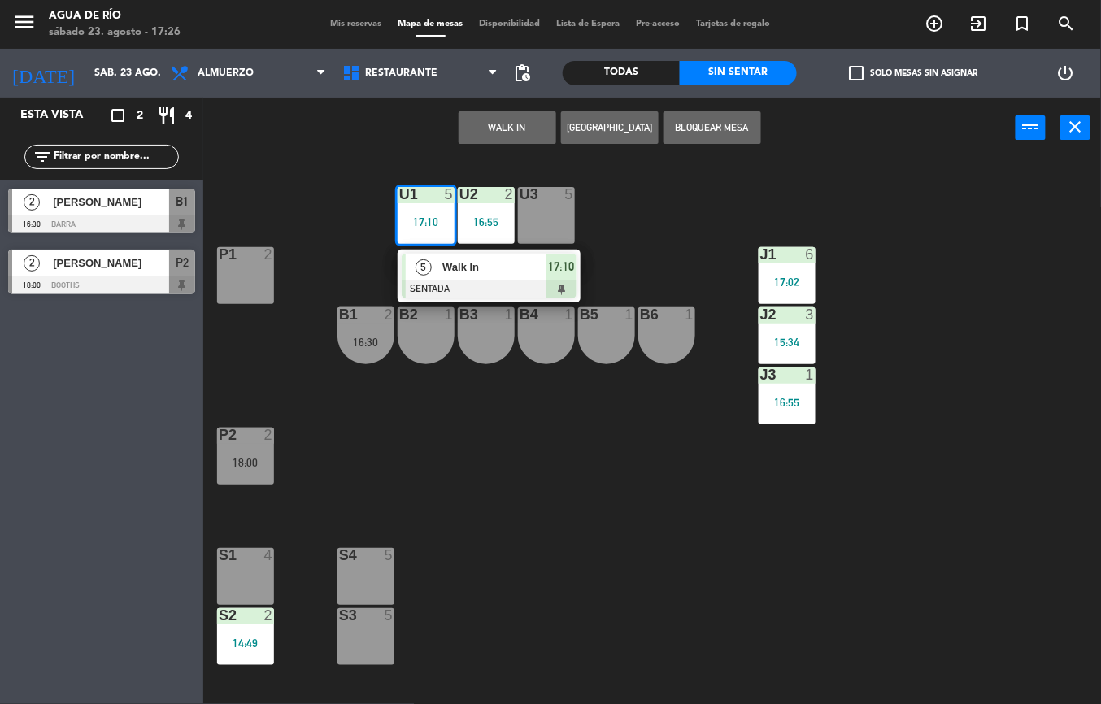
click at [493, 271] on span "Walk In" at bounding box center [495, 267] width 104 height 17
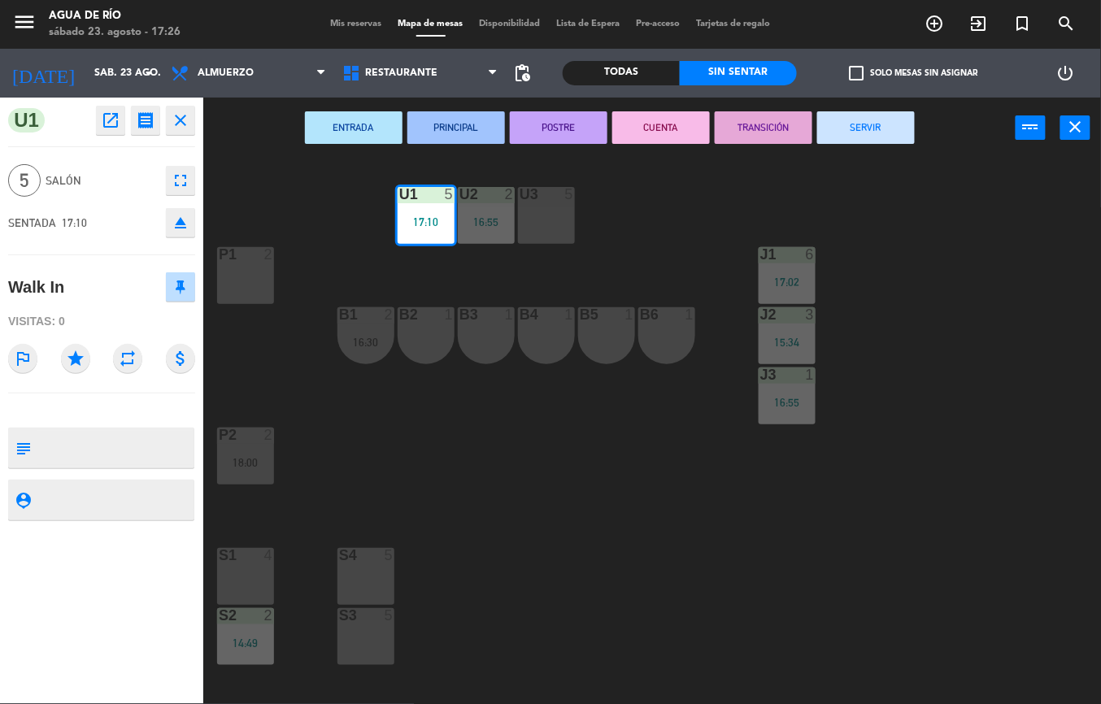
click at [874, 141] on button "SERVIR" at bounding box center [867, 127] width 98 height 33
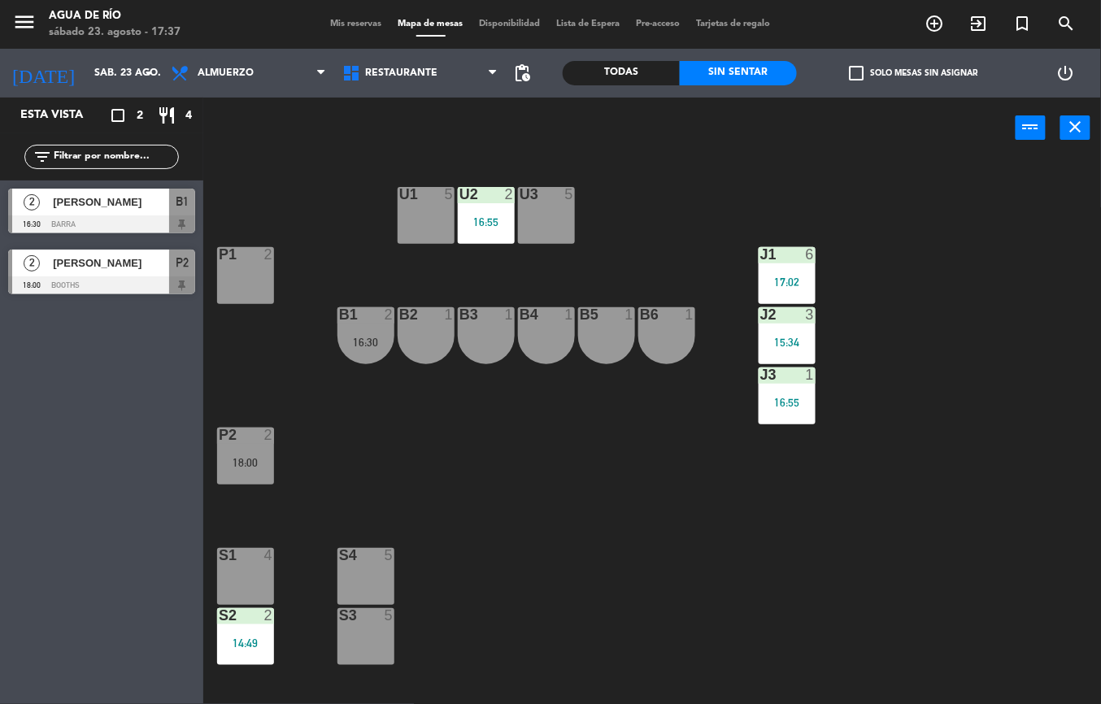
click at [127, 216] on div at bounding box center [101, 225] width 187 height 18
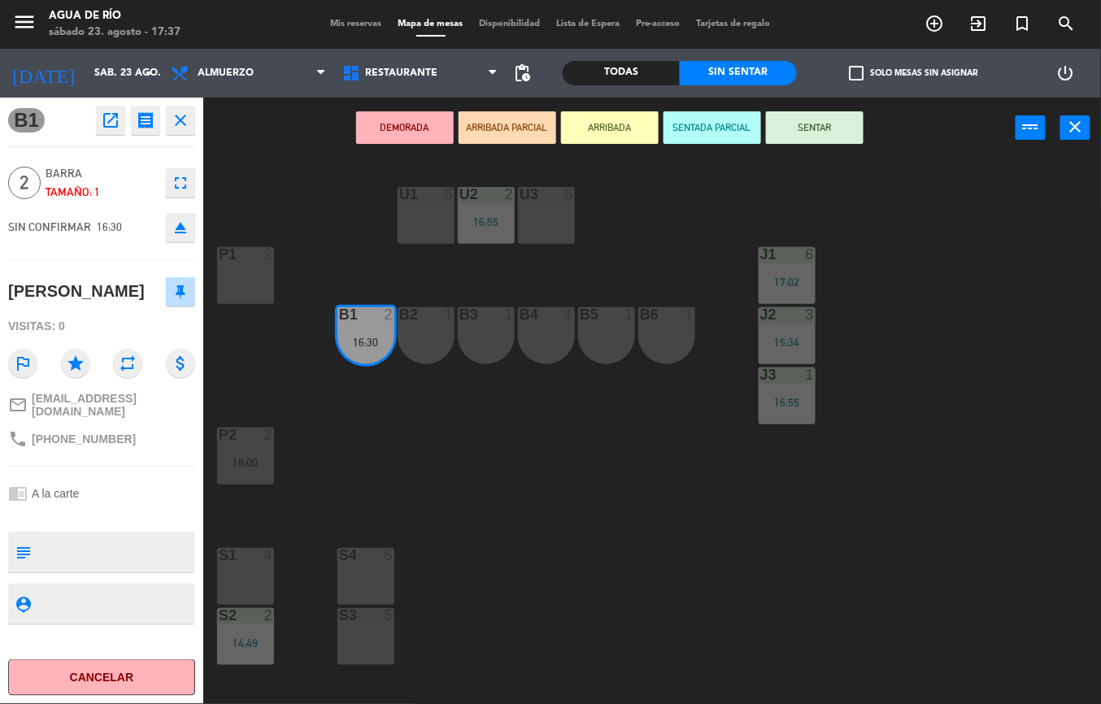
click at [452, 469] on div "U1 5 U2 2 16:55 U3 5 J1 6 17:02 P1 2 J2 3 15:34 B1 2 16:30 B2 1 B3 1 B4 1 B5 1 …" at bounding box center [658, 432] width 887 height 546
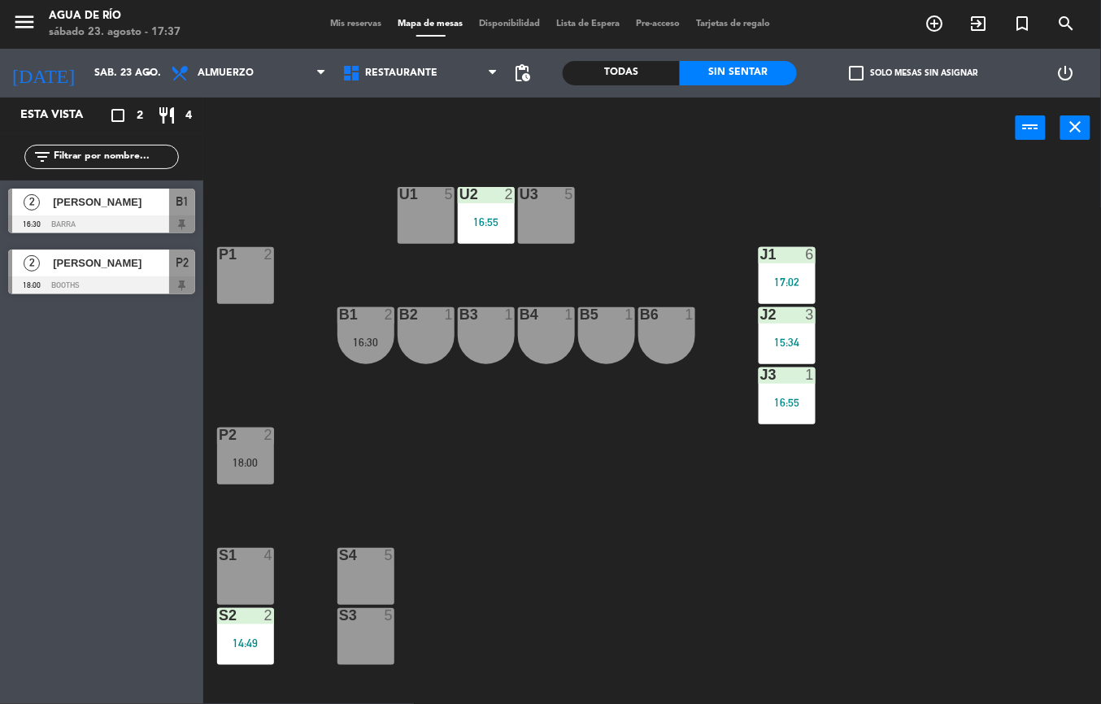
click at [76, 262] on span "[PERSON_NAME]" at bounding box center [111, 263] width 116 height 17
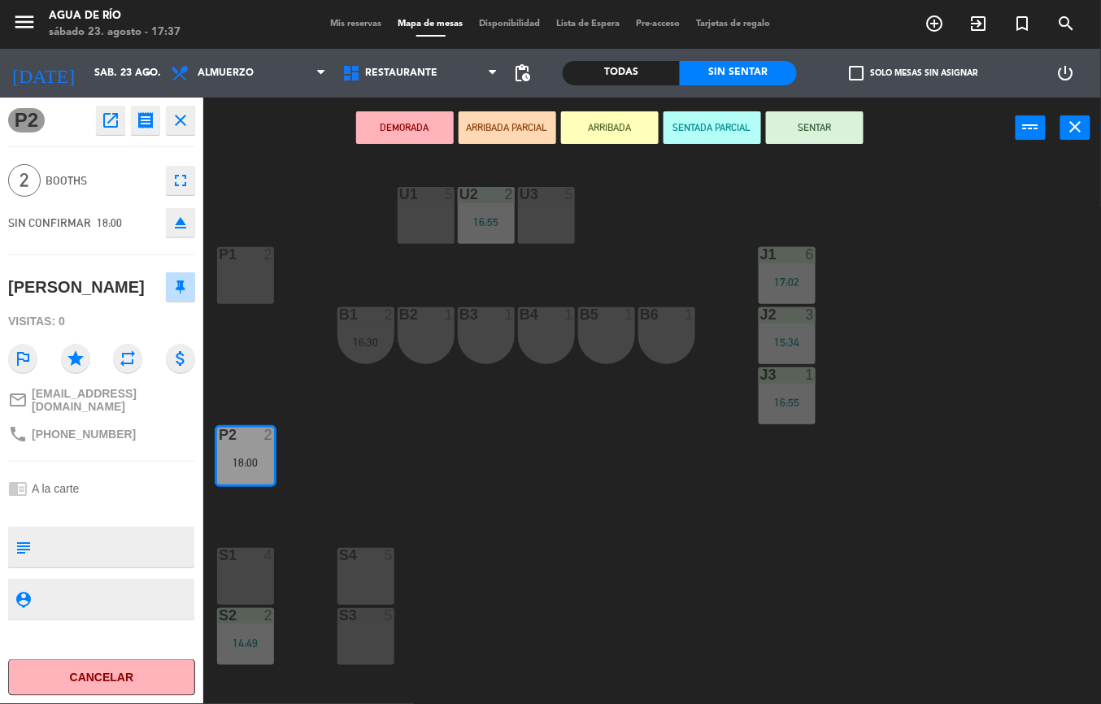
click at [246, 556] on div at bounding box center [245, 555] width 27 height 15
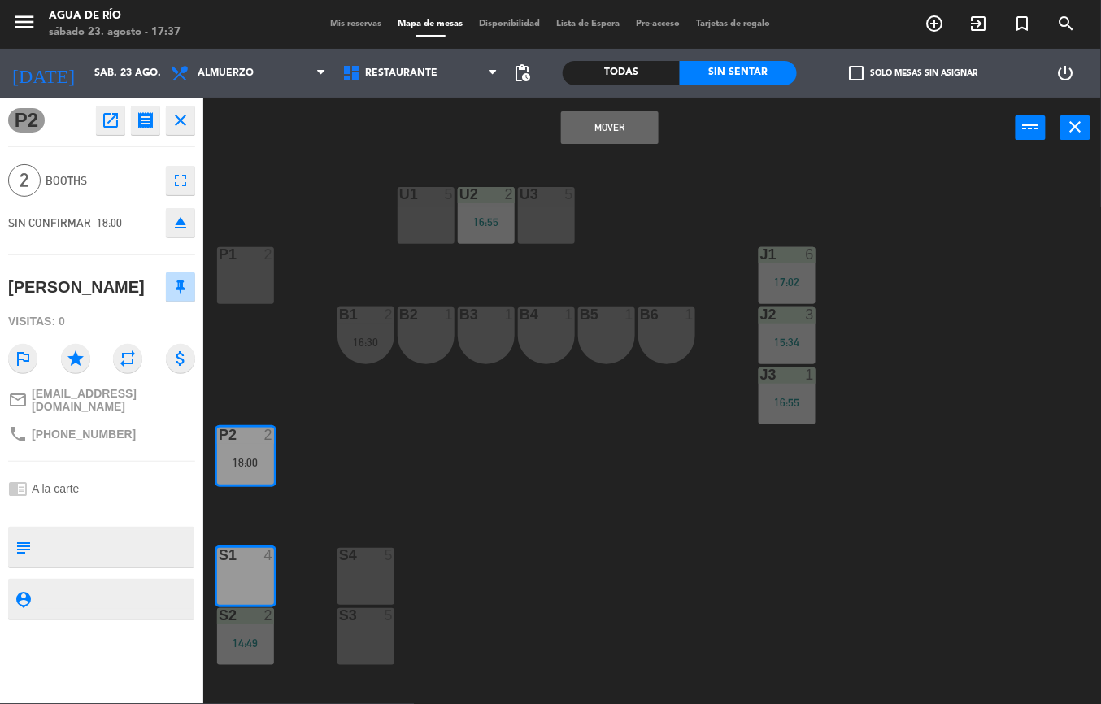
click at [570, 134] on button "Mover" at bounding box center [610, 127] width 98 height 33
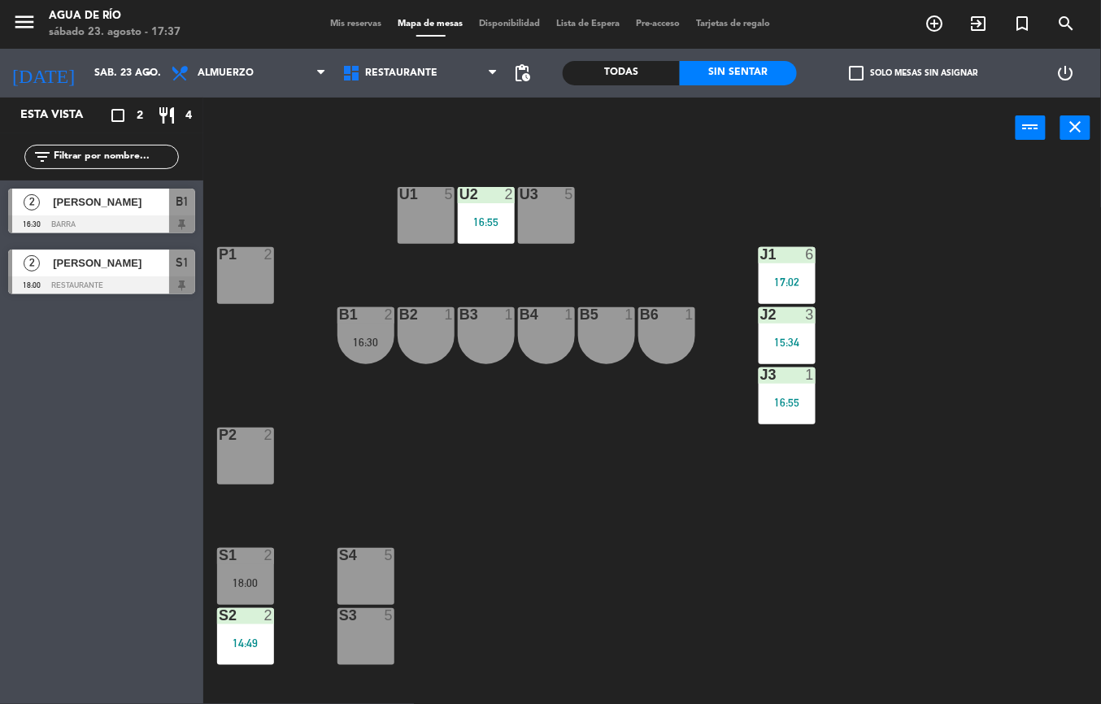
click at [220, 557] on div "S1" at bounding box center [219, 555] width 1 height 15
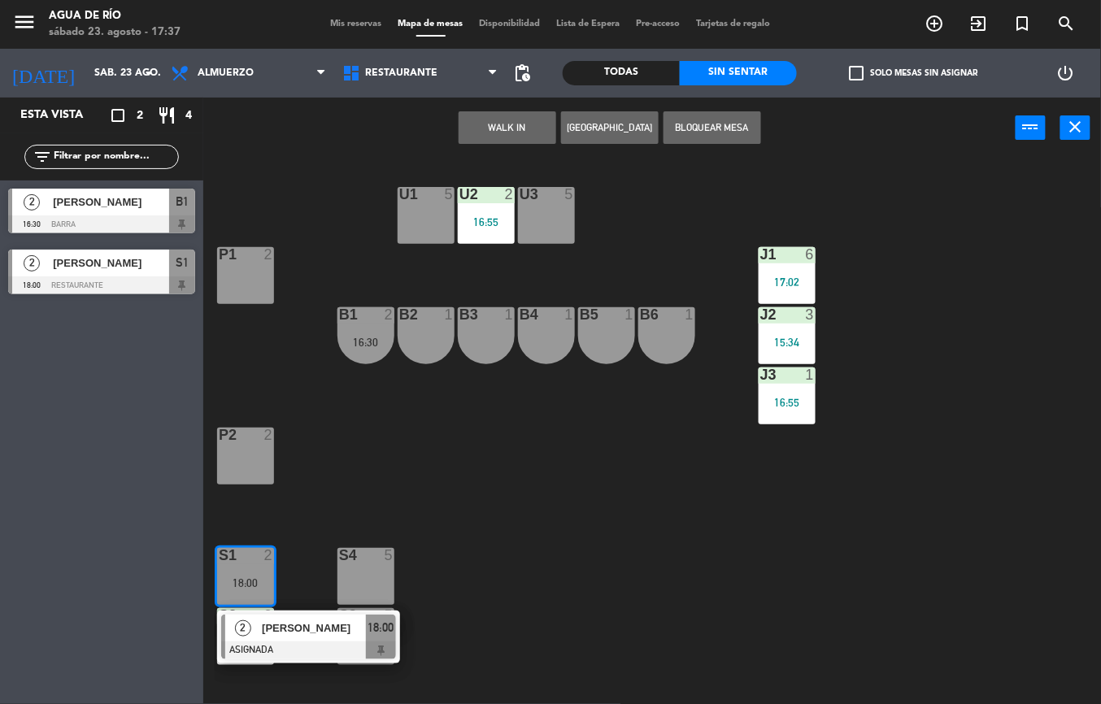
click at [319, 630] on span "[PERSON_NAME]" at bounding box center [314, 628] width 104 height 17
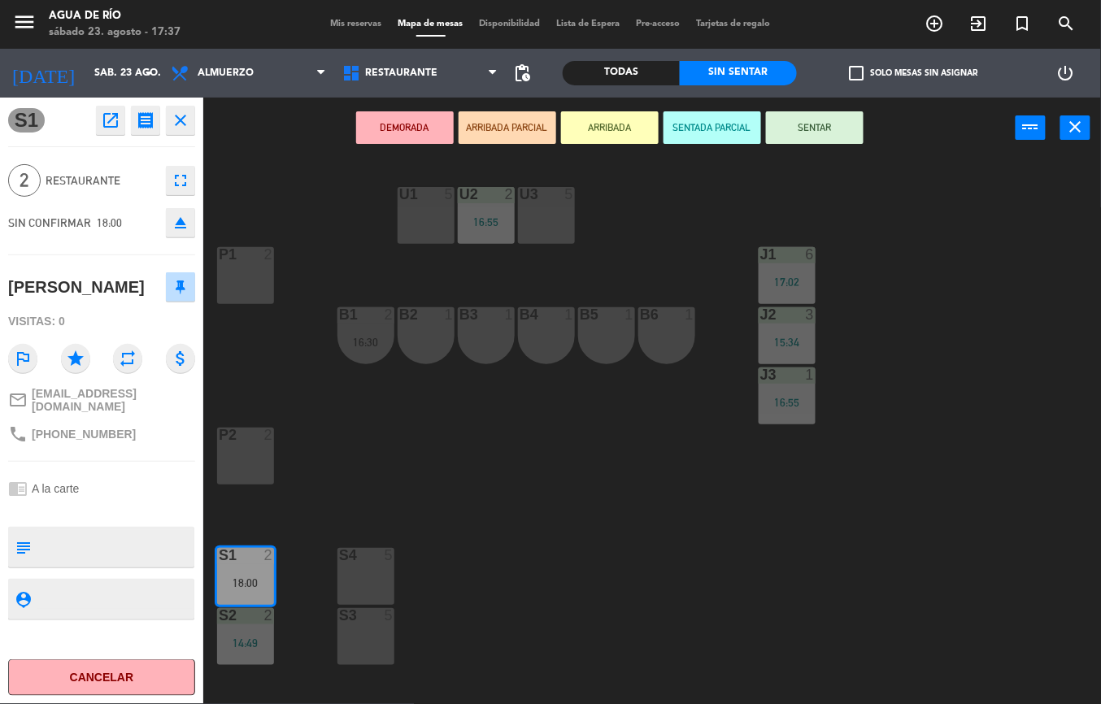
click at [825, 137] on button "SENTAR" at bounding box center [815, 127] width 98 height 33
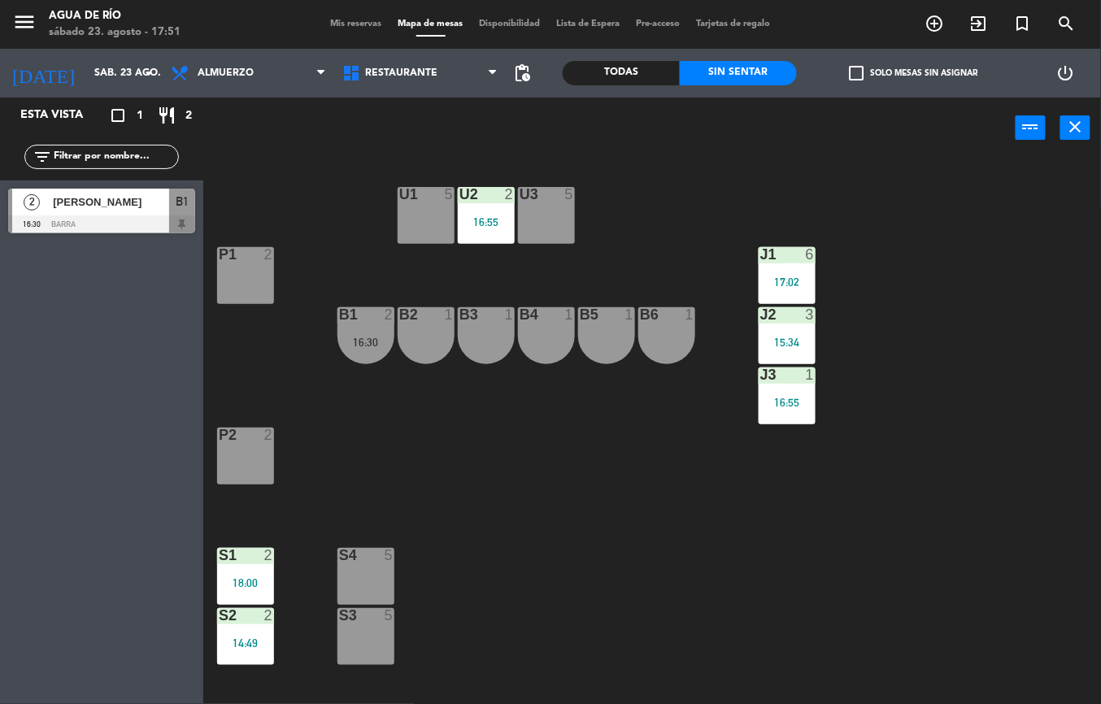
click at [563, 216] on div "U3 5" at bounding box center [546, 215] width 57 height 57
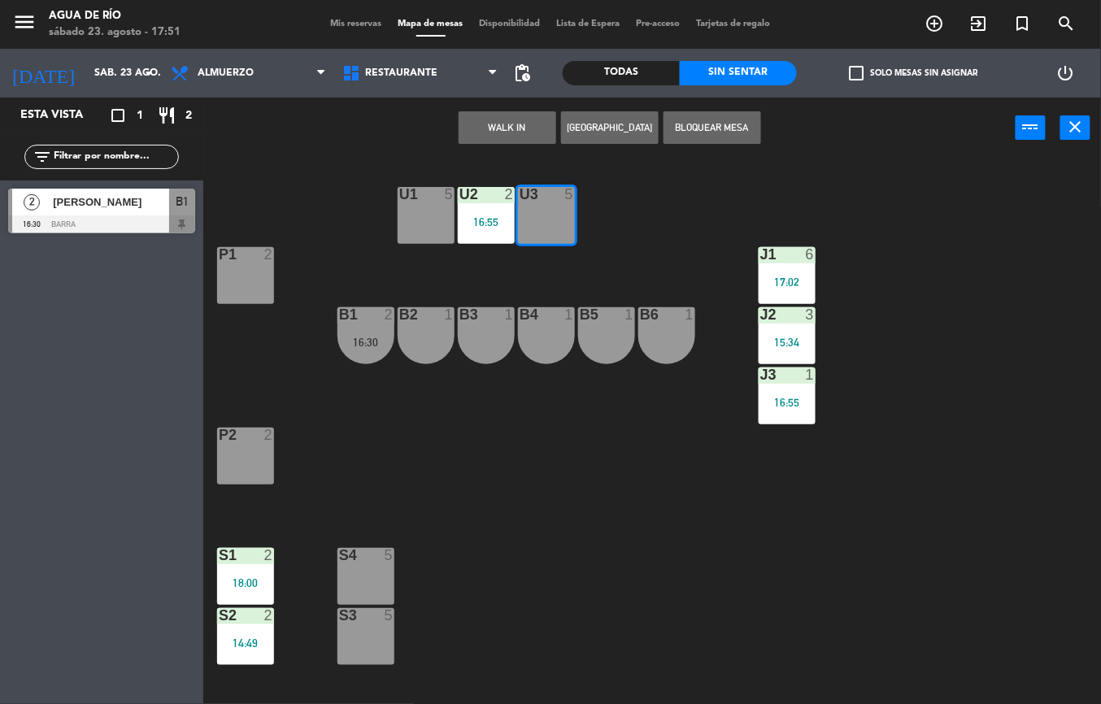
click at [508, 125] on button "WALK IN" at bounding box center [508, 127] width 98 height 33
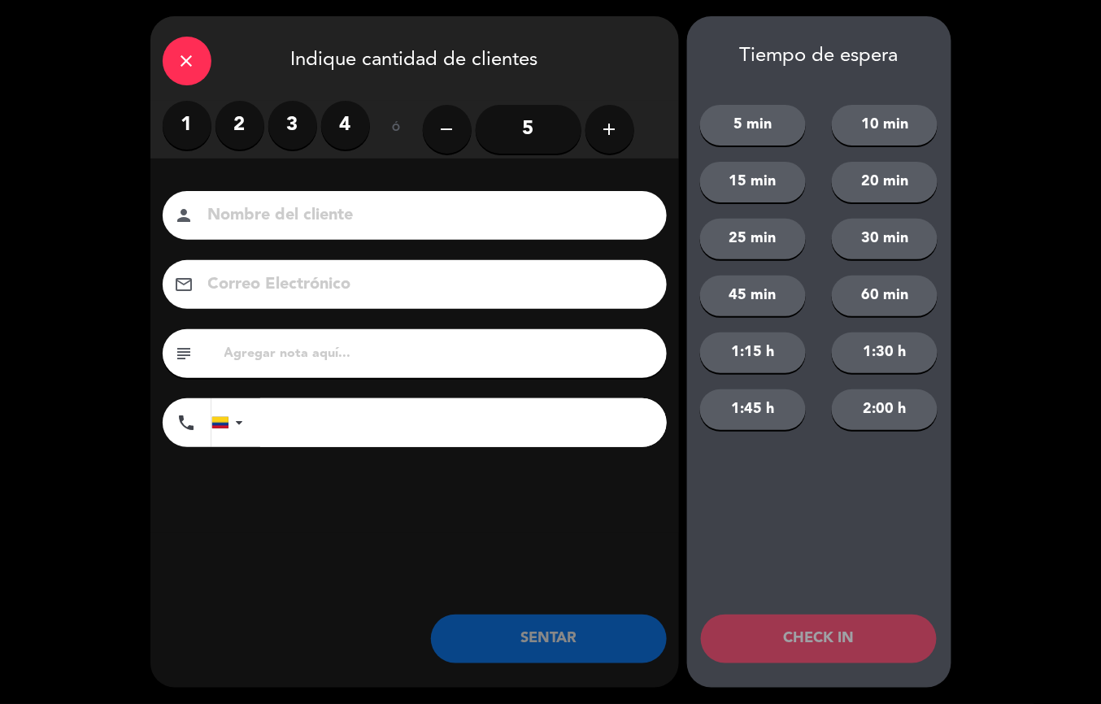
click at [236, 114] on label "2" at bounding box center [240, 125] width 49 height 49
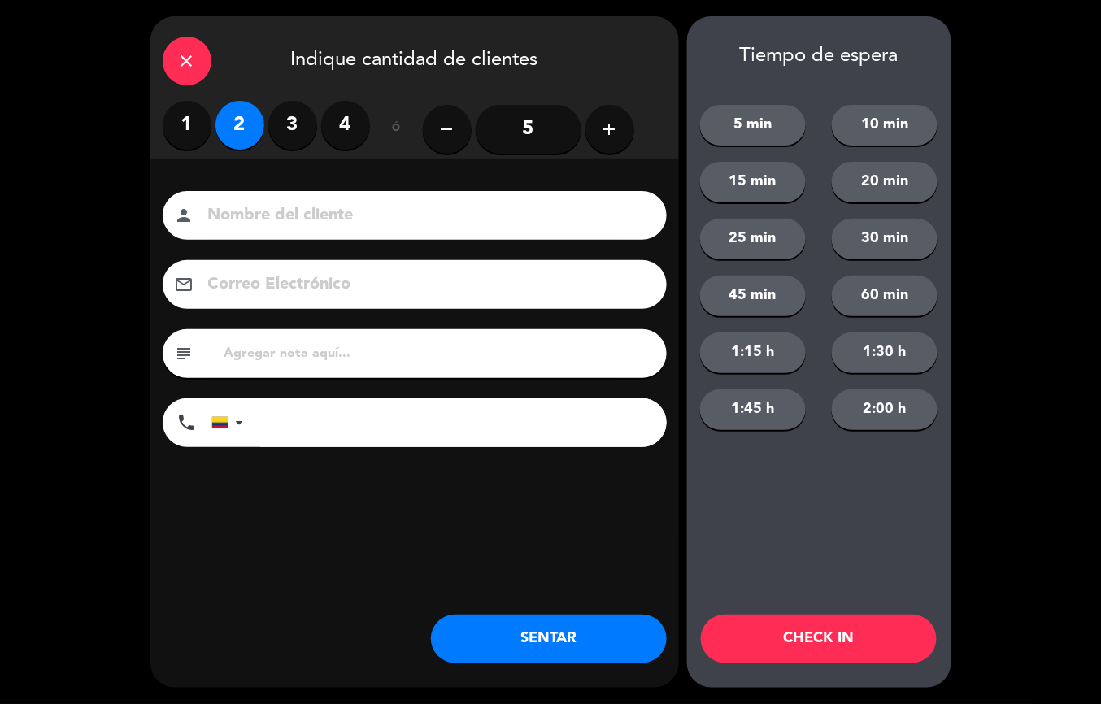
click at [537, 652] on button "SENTAR" at bounding box center [549, 639] width 236 height 49
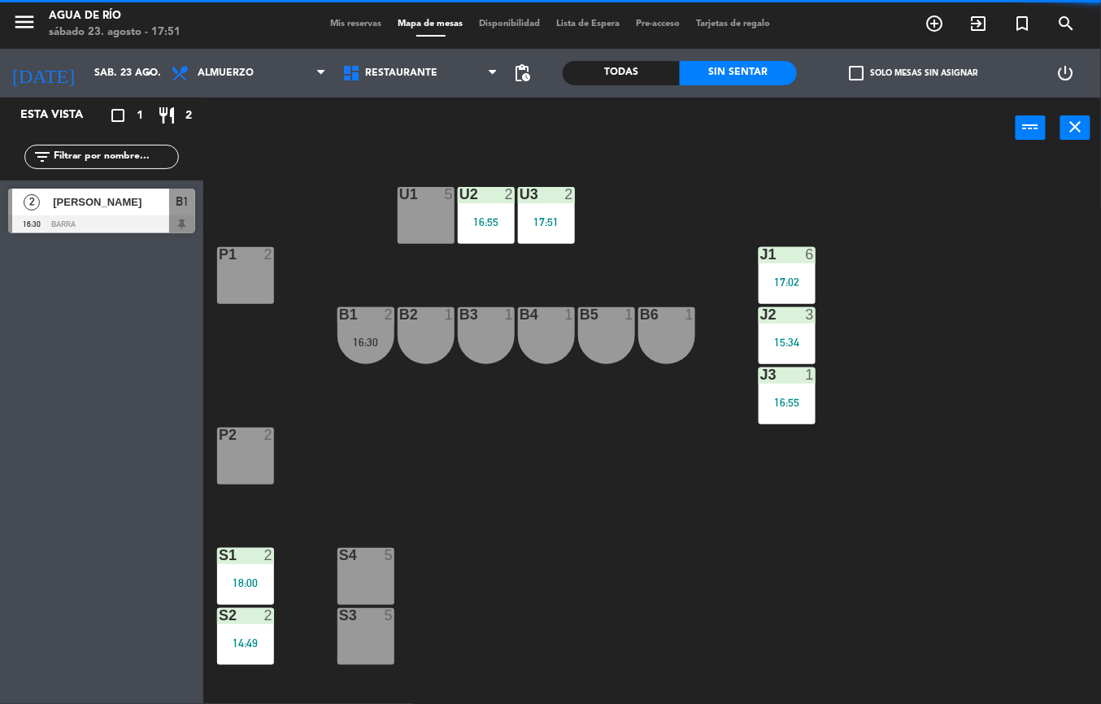
click at [785, 347] on div "15:34" at bounding box center [787, 342] width 57 height 11
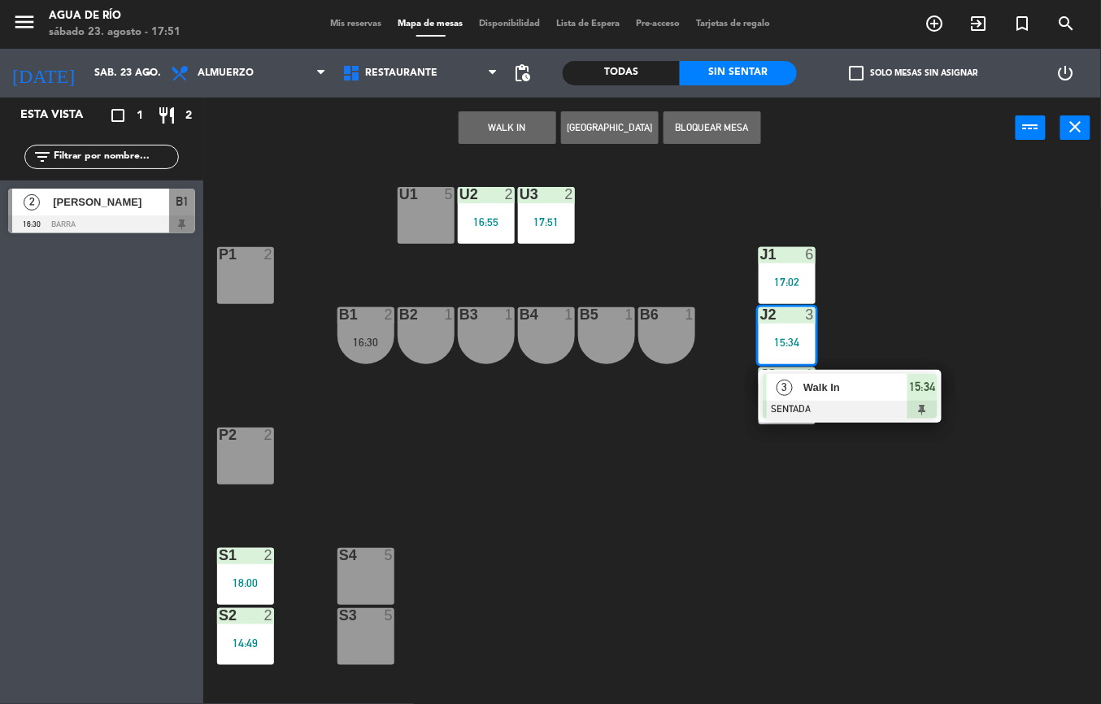
click at [850, 412] on div at bounding box center [850, 410] width 175 height 18
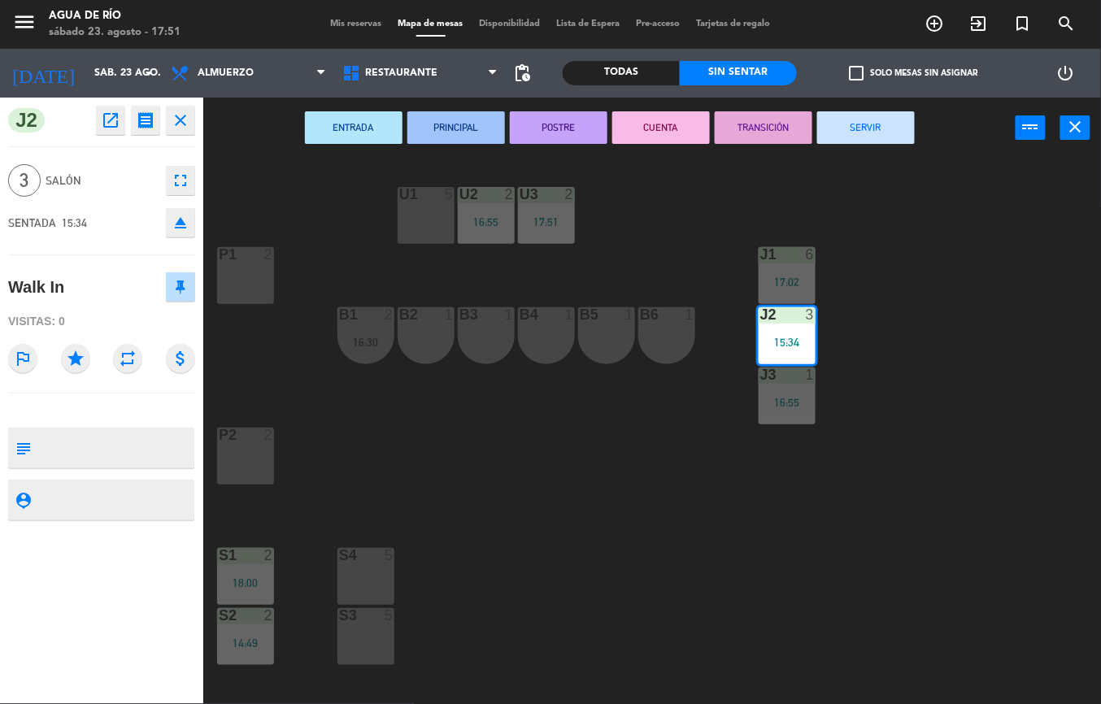
click at [849, 124] on button "SERVIR" at bounding box center [867, 127] width 98 height 33
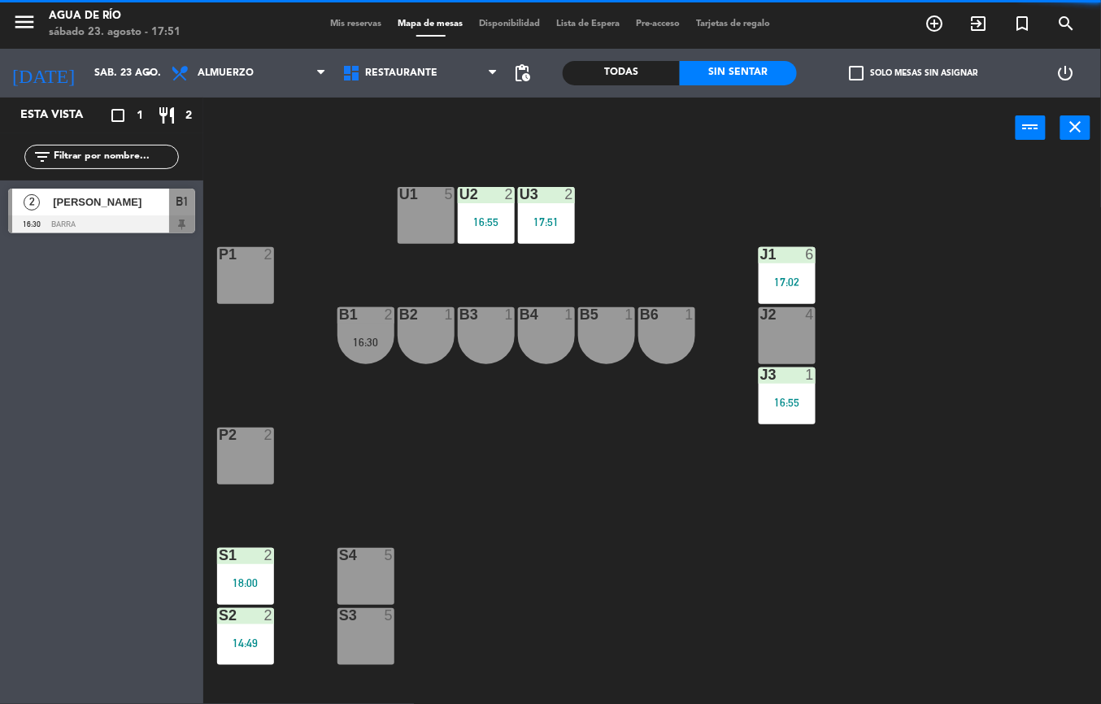
click at [786, 417] on div "J3 1 16:55" at bounding box center [787, 396] width 57 height 57
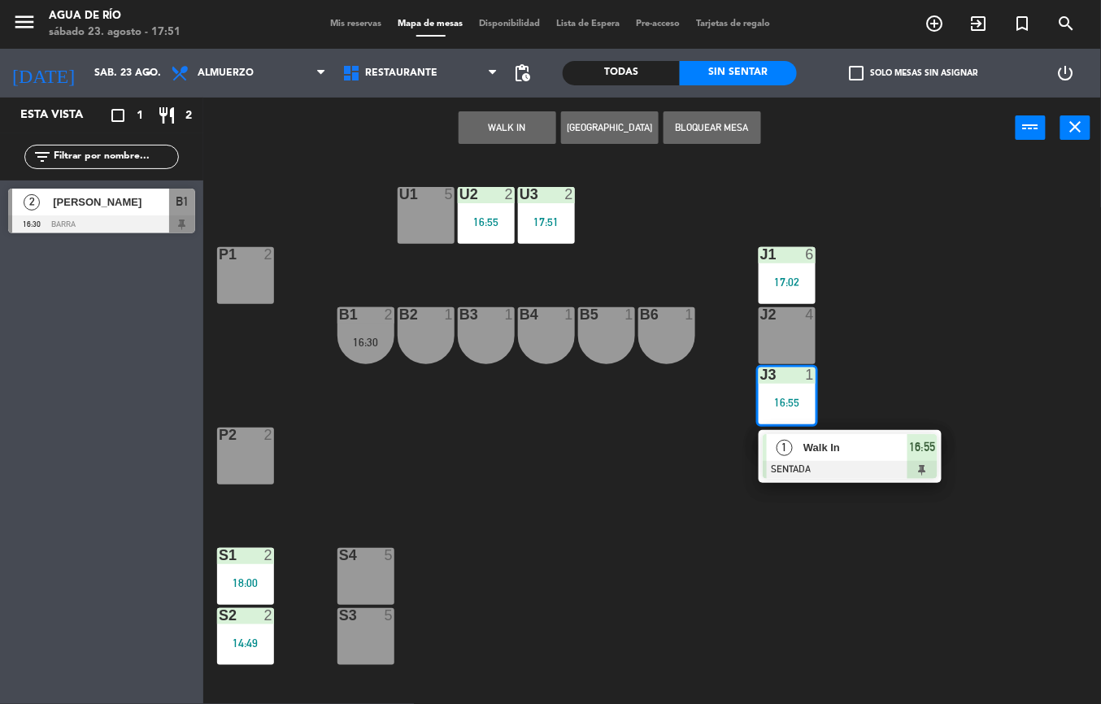
click at [840, 560] on div "U1 5 U2 2 16:55 U3 2 17:51 J1 6 17:02 P1 2 J2 4 B1 2 16:30 B2 1 B3 1 B4 1 B5 1 …" at bounding box center [658, 432] width 887 height 546
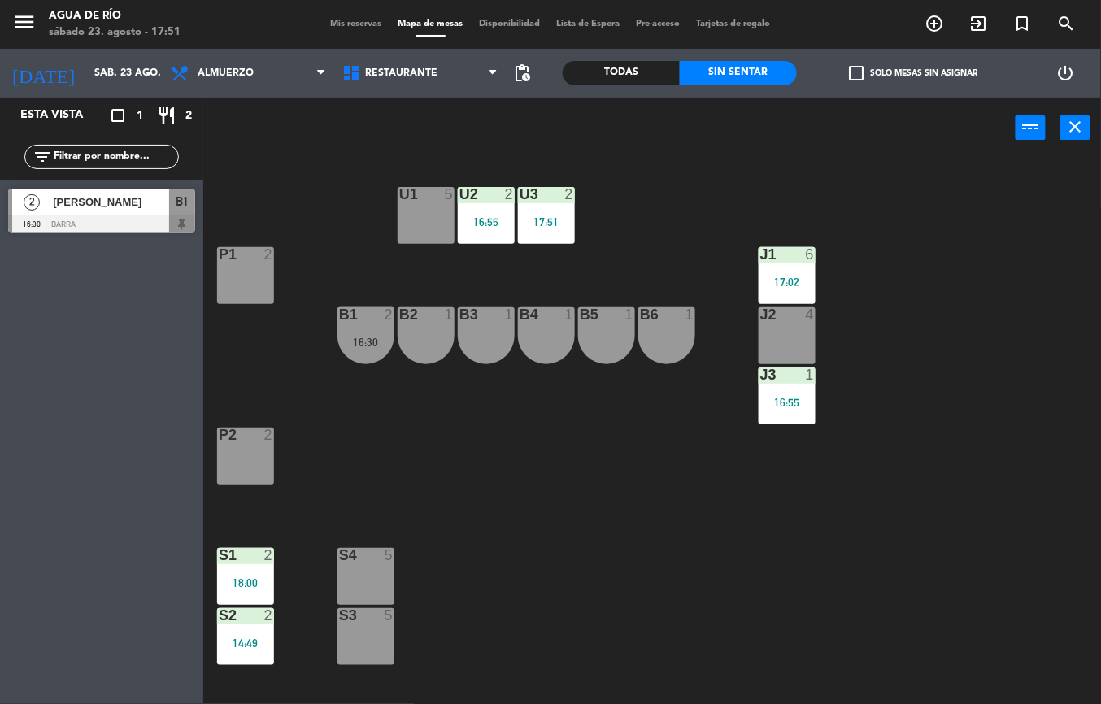
click at [356, 311] on div at bounding box center [365, 314] width 27 height 15
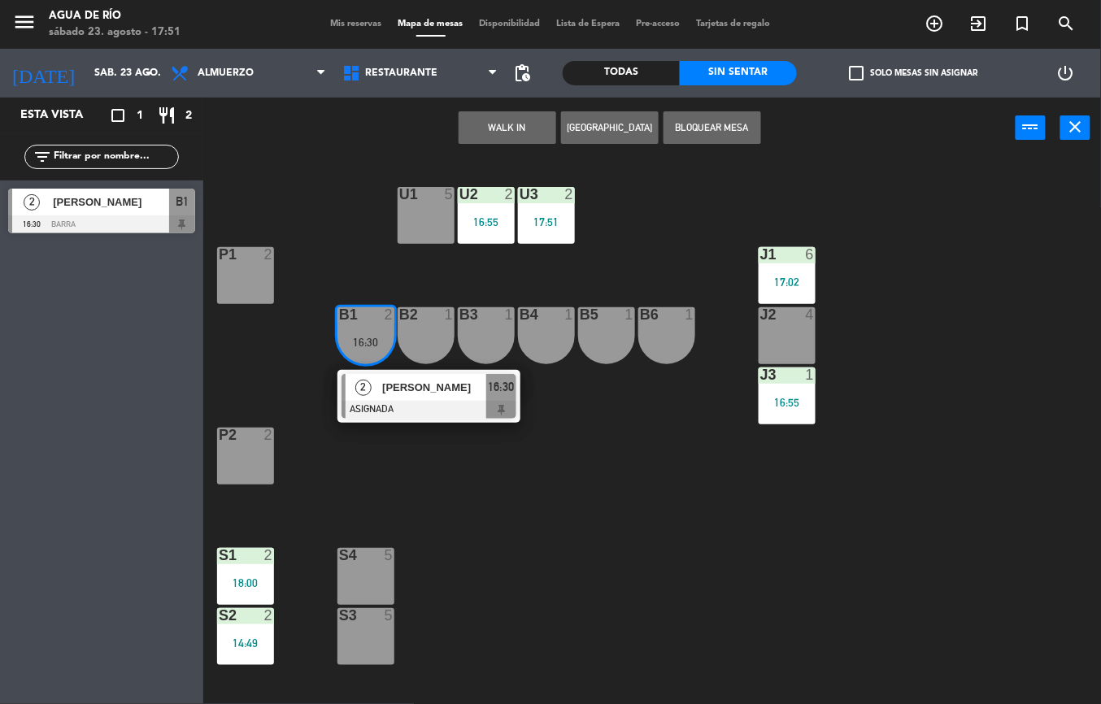
click at [436, 408] on div at bounding box center [429, 410] width 175 height 18
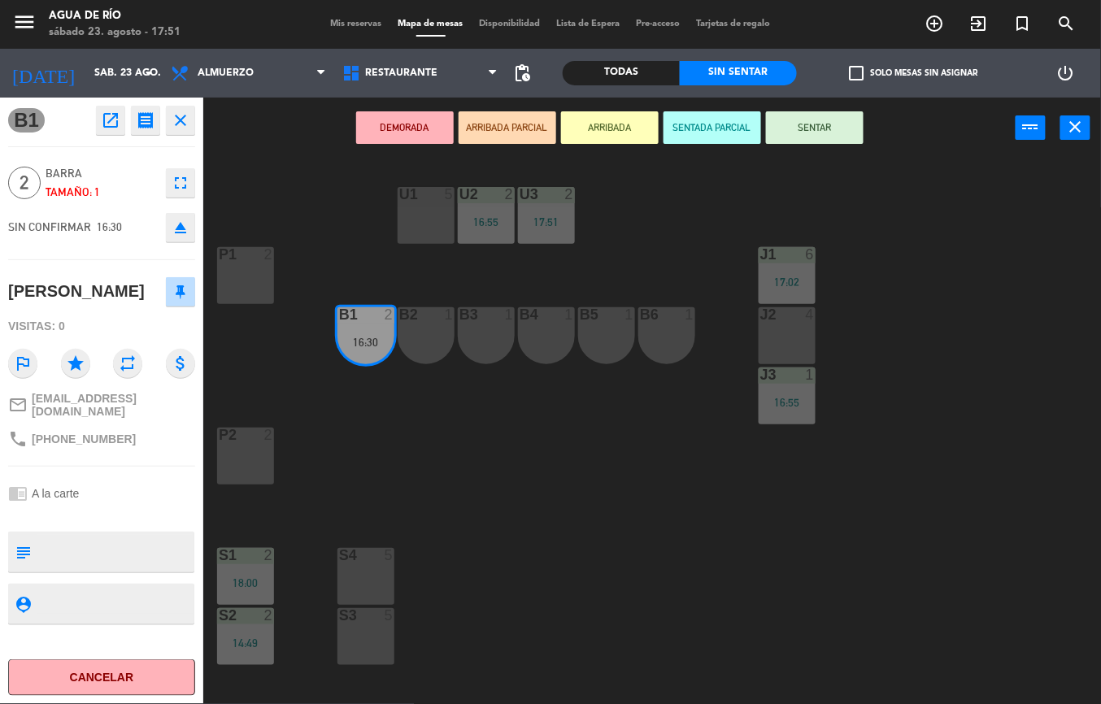
click at [130, 675] on button "Cancelar" at bounding box center [101, 678] width 187 height 37
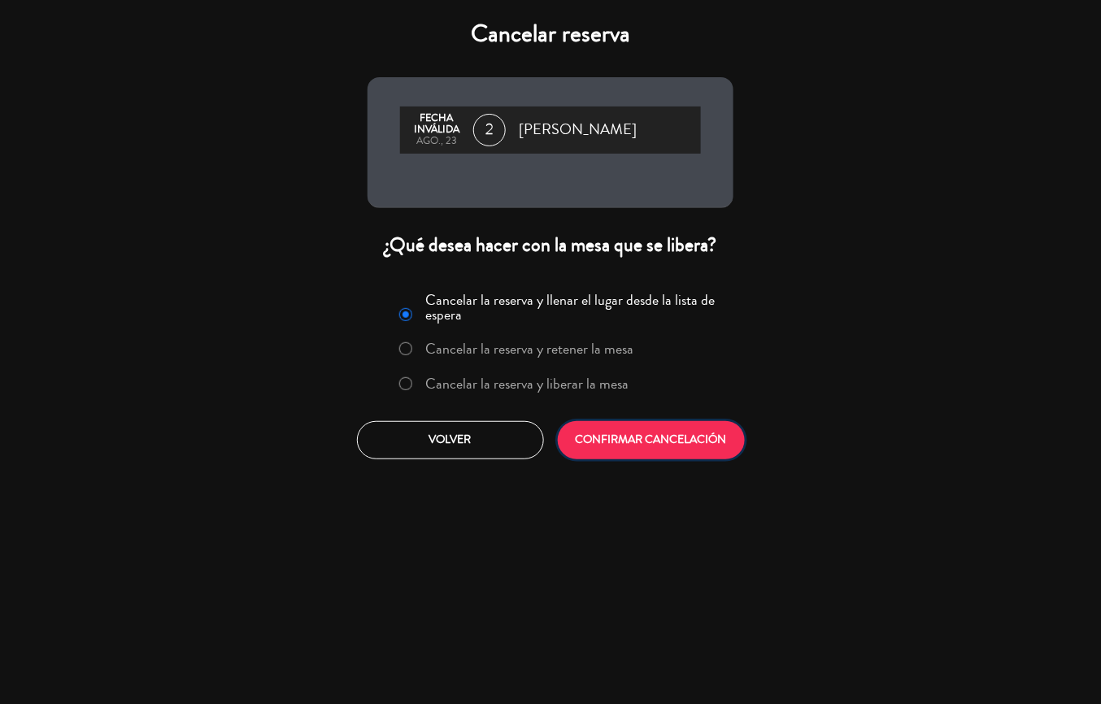
click at [681, 438] on button "CONFIRMAR CANCELACIÓN" at bounding box center [651, 440] width 187 height 38
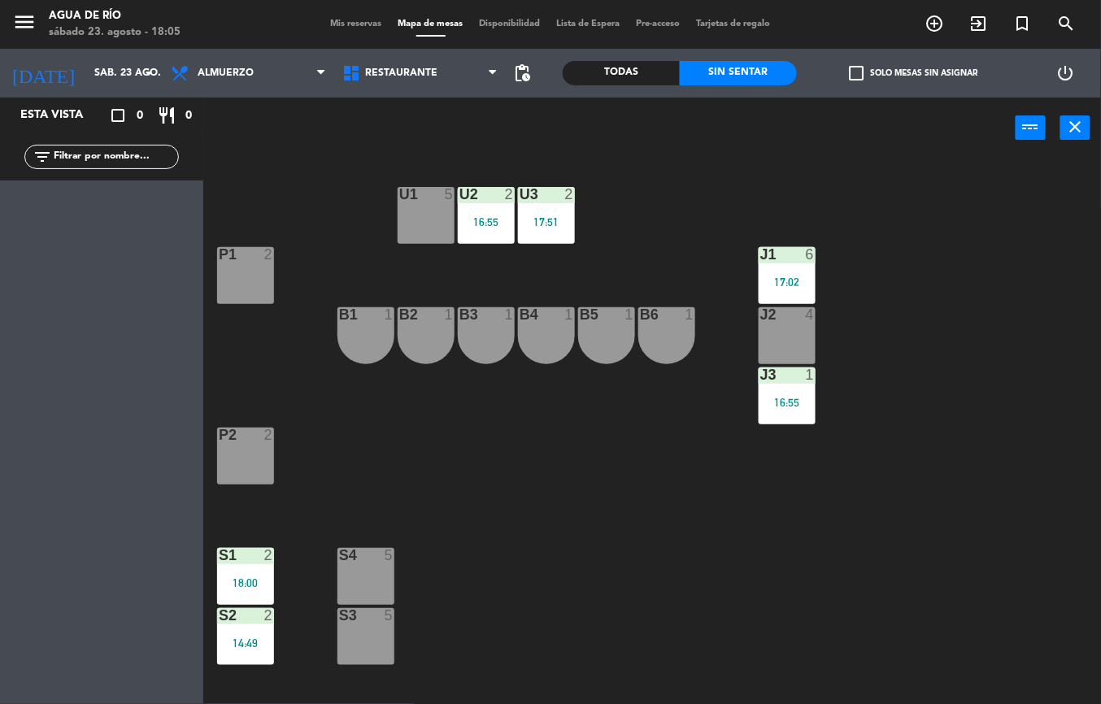
click at [488, 210] on div "U2 2 16:55" at bounding box center [486, 215] width 57 height 57
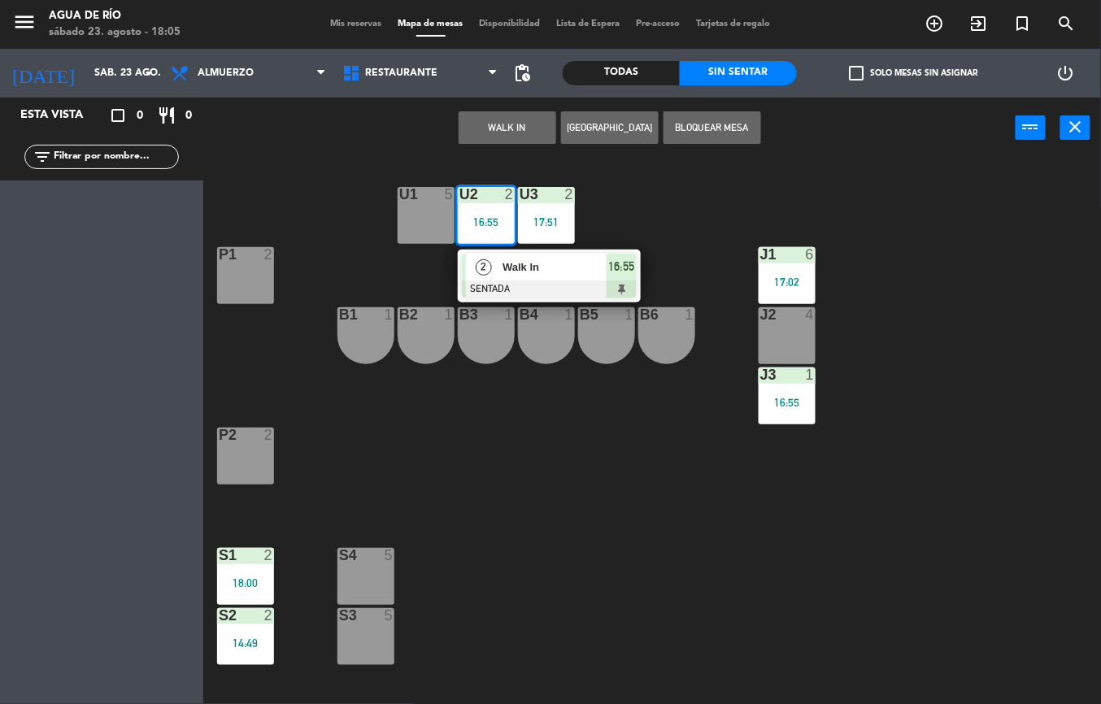
click at [538, 275] on span "Walk In" at bounding box center [555, 267] width 104 height 17
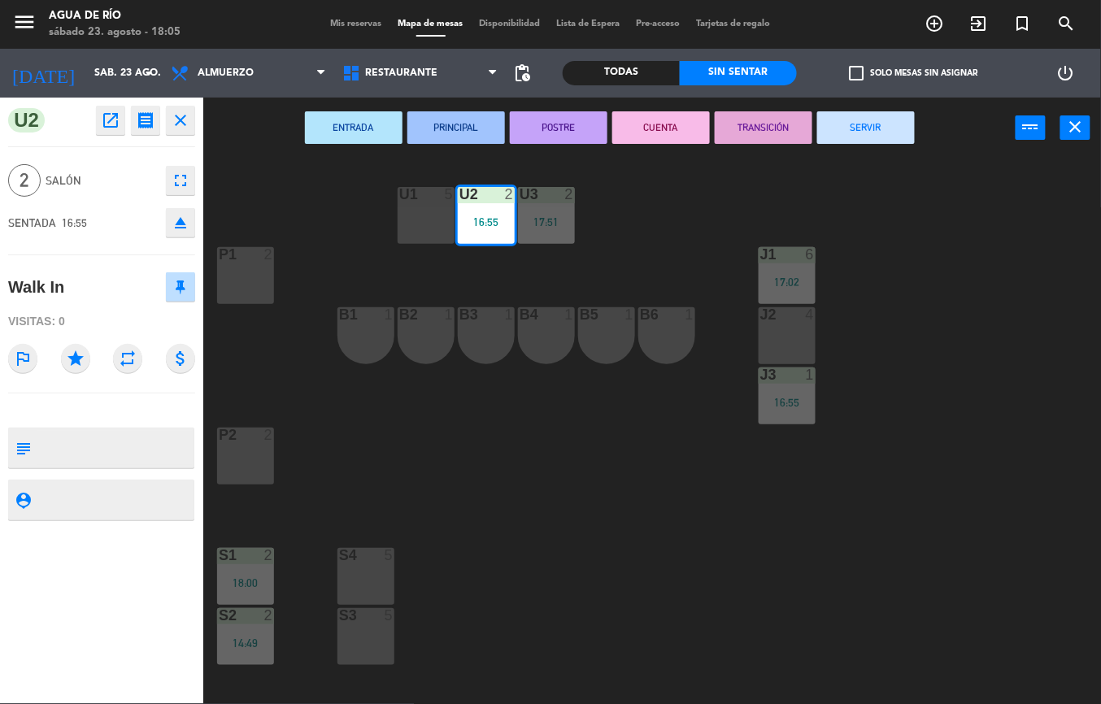
click at [848, 121] on button "SERVIR" at bounding box center [867, 127] width 98 height 33
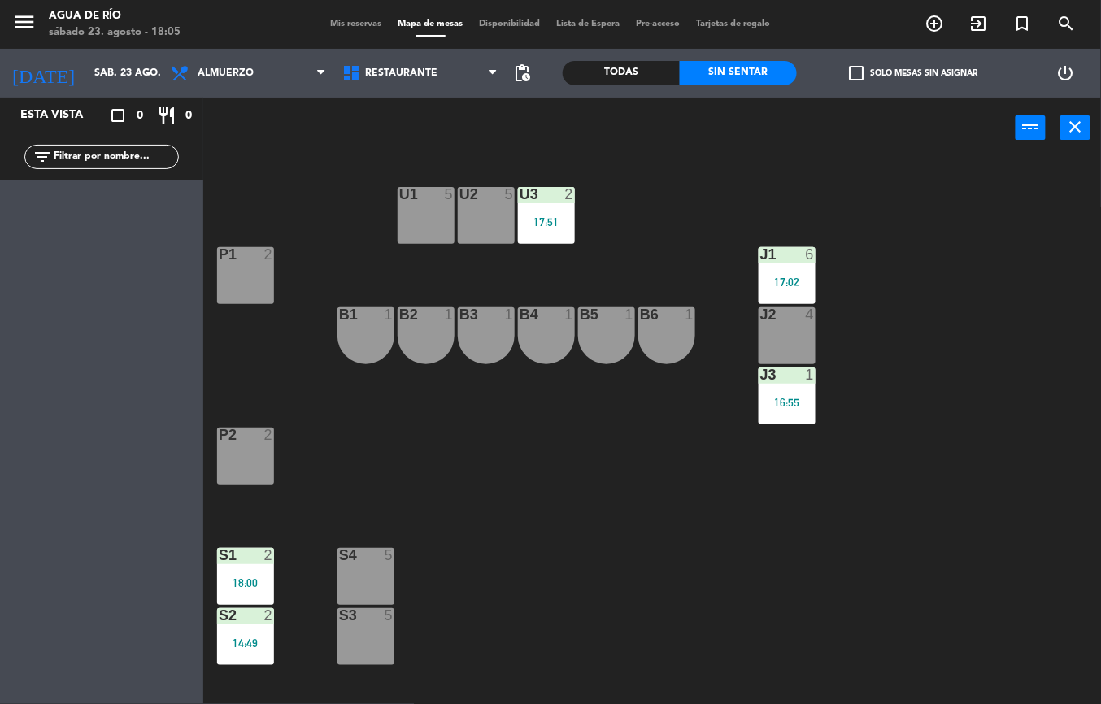
click at [235, 290] on div "P1 2" at bounding box center [245, 275] width 57 height 57
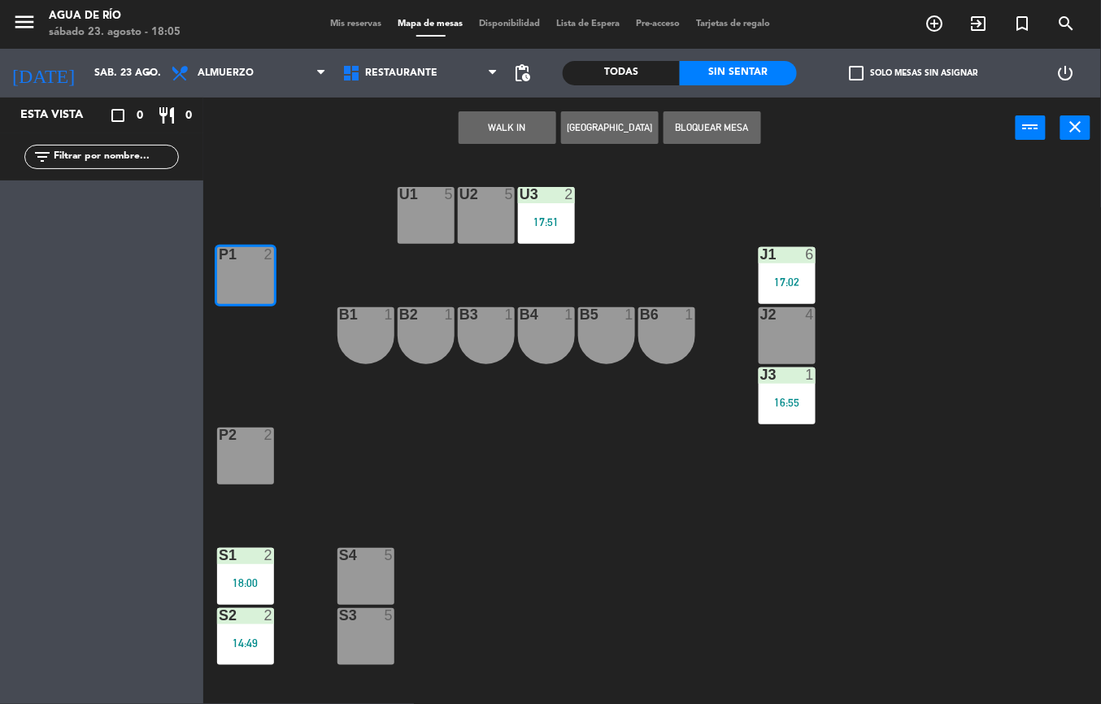
click at [506, 125] on button "WALK IN" at bounding box center [508, 127] width 98 height 33
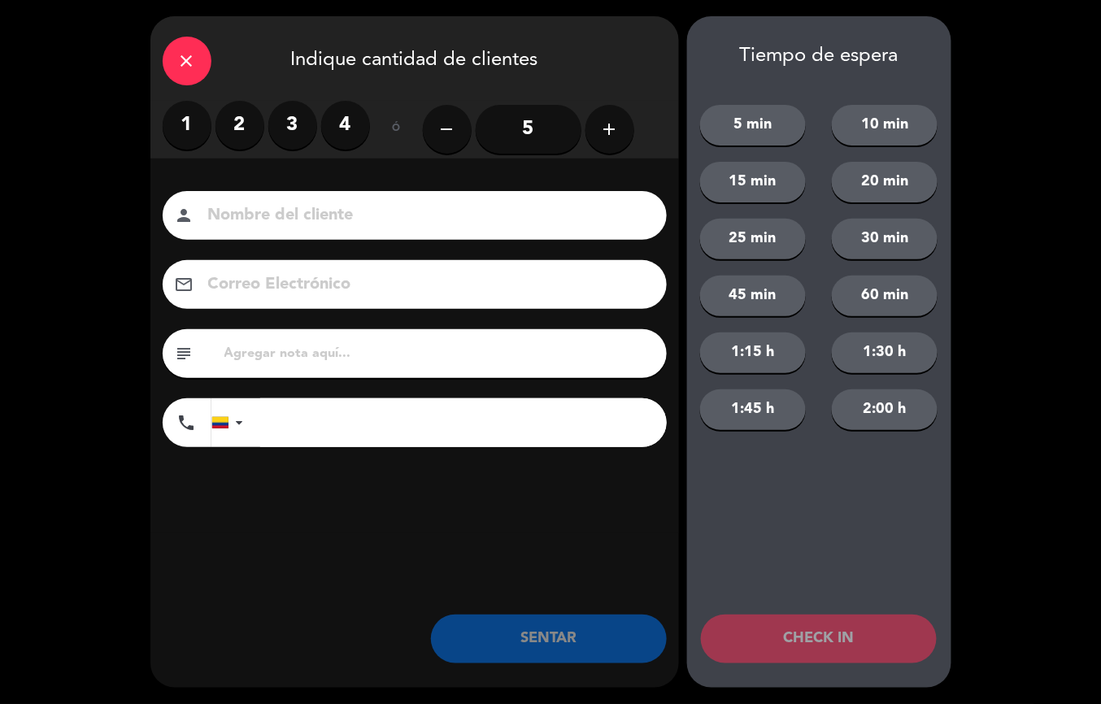
click at [252, 137] on label "2" at bounding box center [240, 125] width 49 height 49
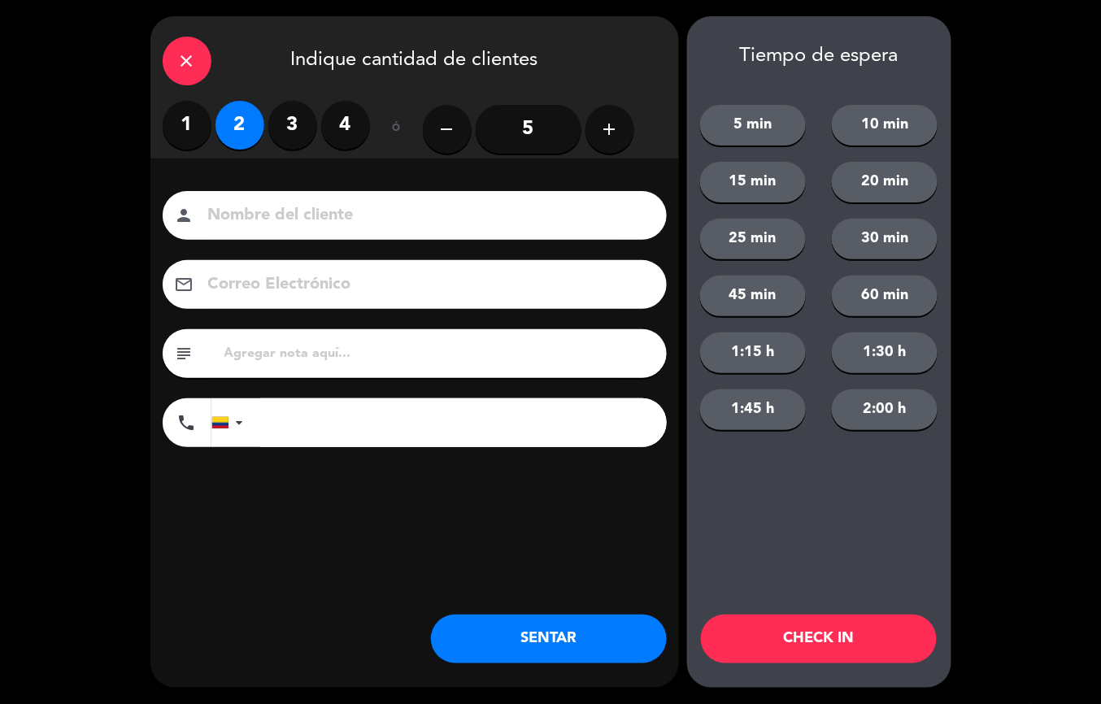
click at [560, 639] on button "SENTAR" at bounding box center [549, 639] width 236 height 49
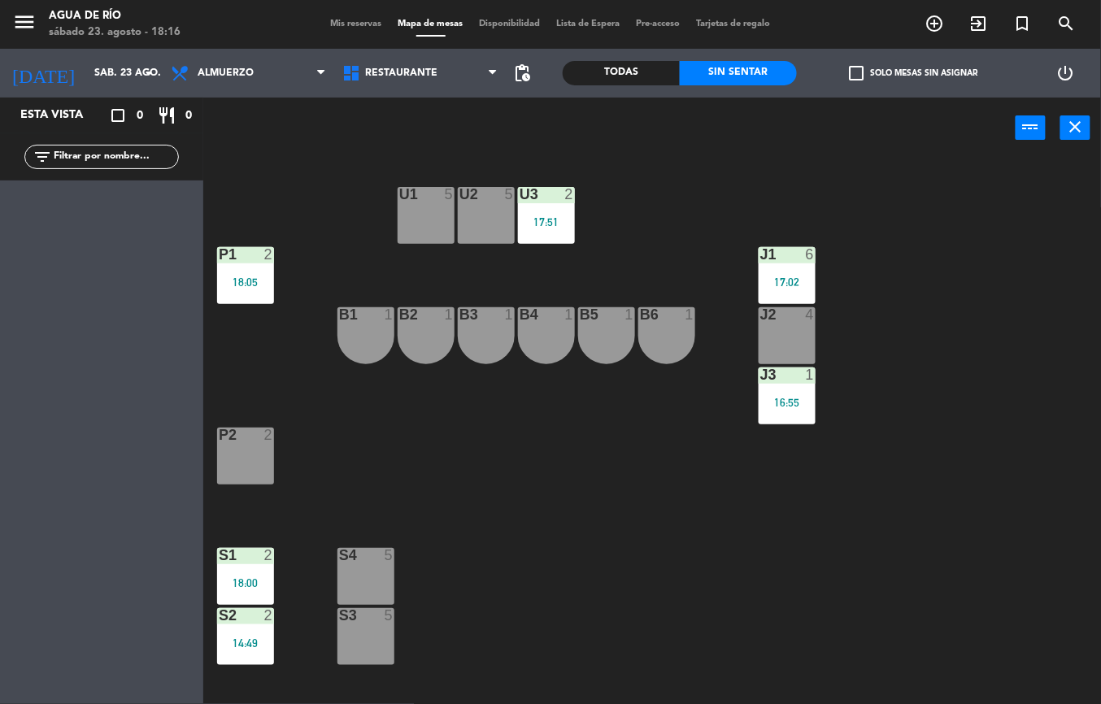
click at [815, 271] on div "J1 6 17:02" at bounding box center [787, 275] width 57 height 57
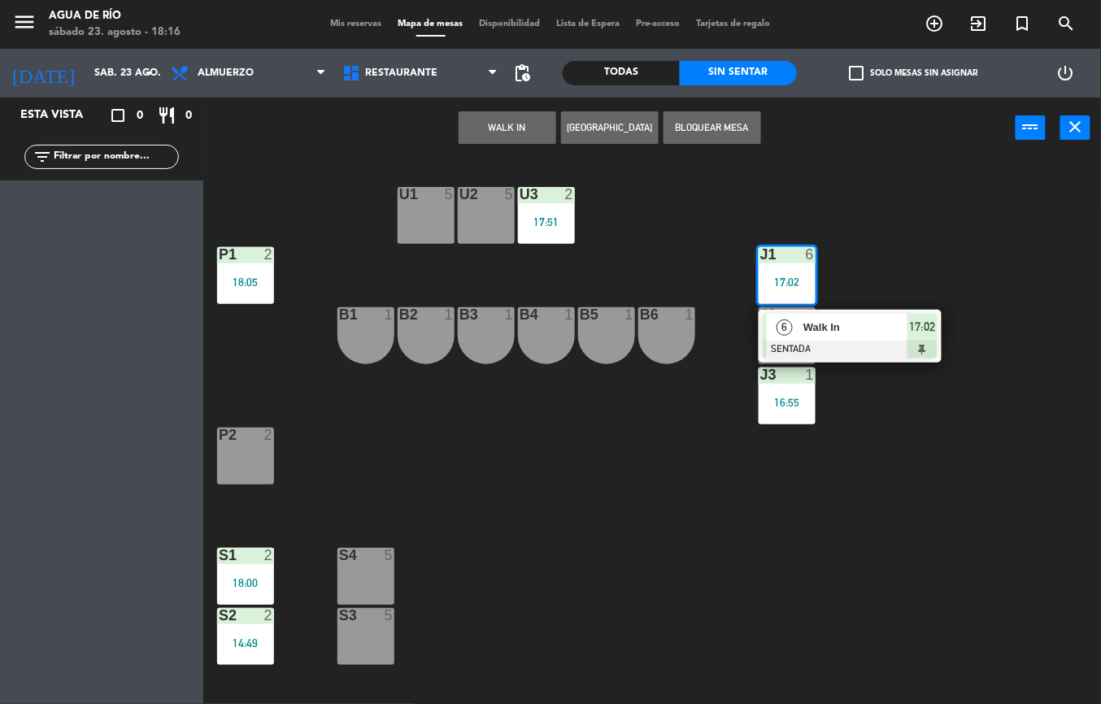
click at [912, 334] on span "17:02" at bounding box center [923, 327] width 26 height 20
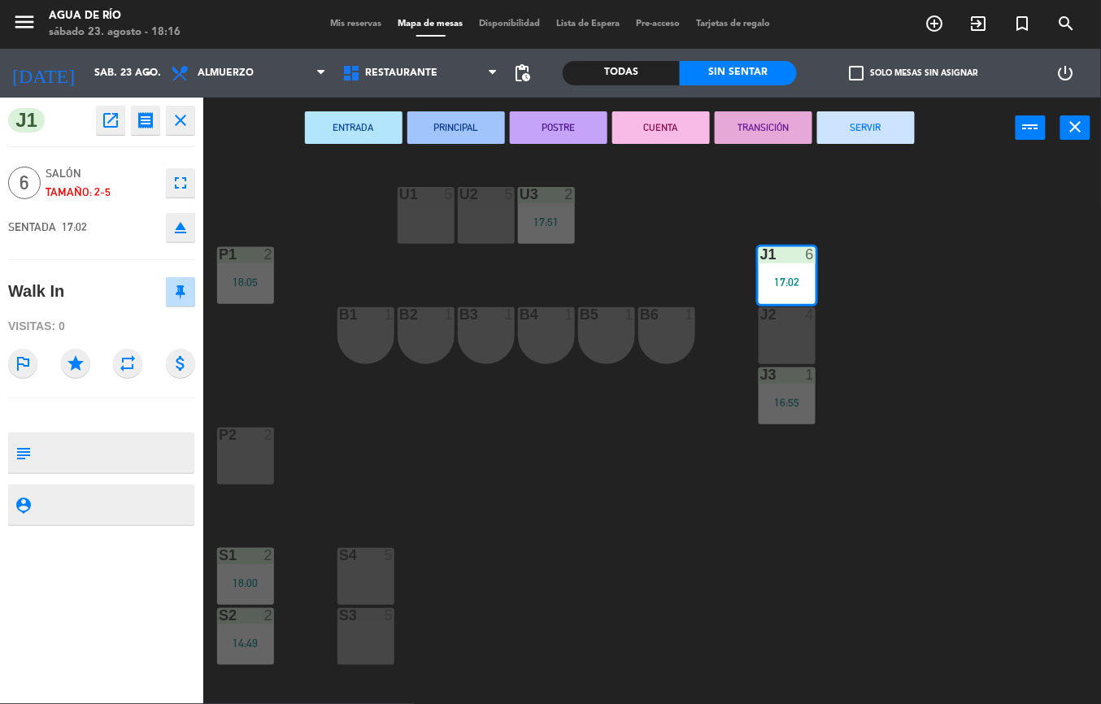
click at [892, 129] on button "SERVIR" at bounding box center [867, 127] width 98 height 33
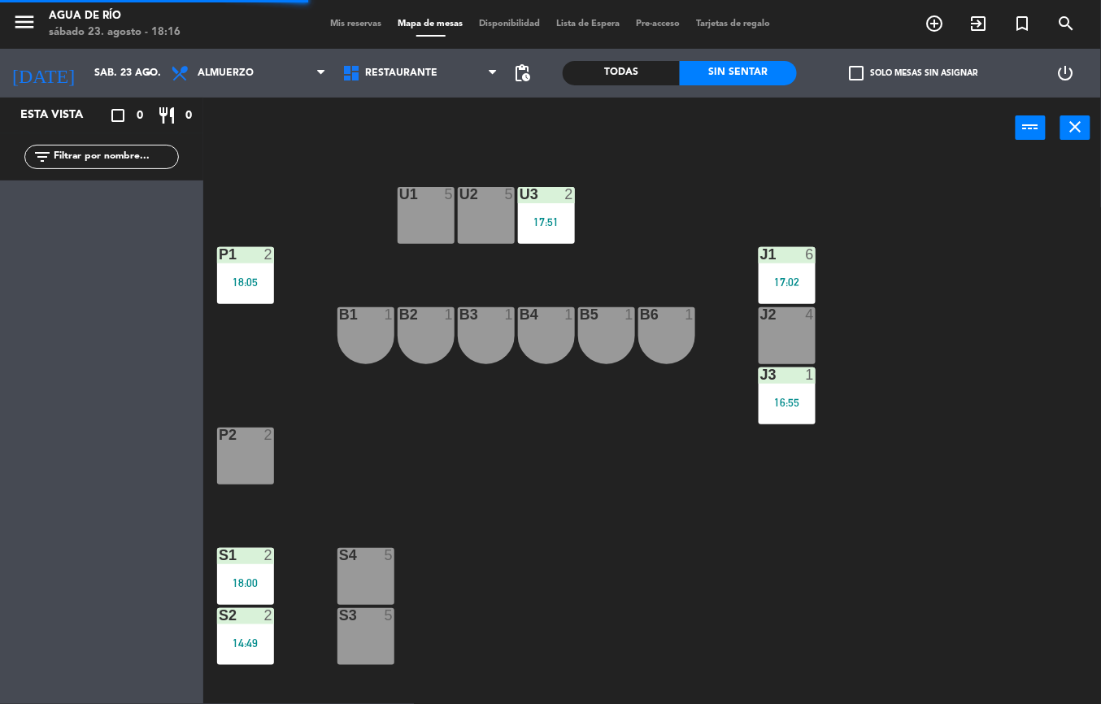
click at [815, 415] on div "J3 1 16:55" at bounding box center [787, 396] width 57 height 57
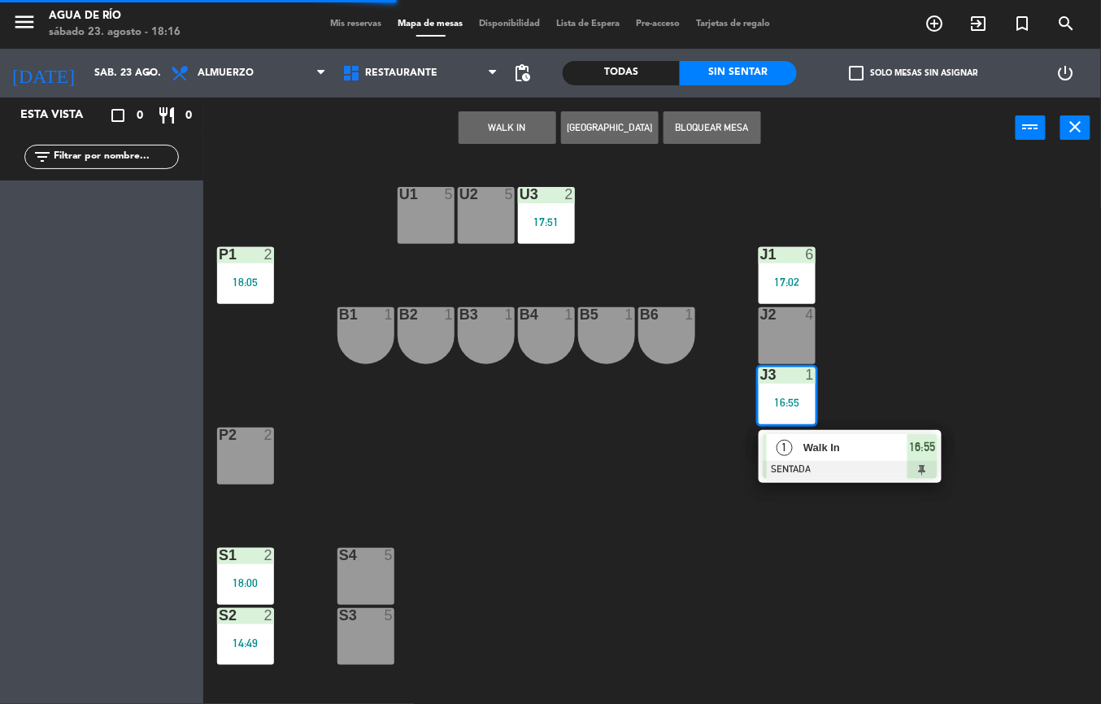
click at [866, 469] on div at bounding box center [850, 470] width 175 height 18
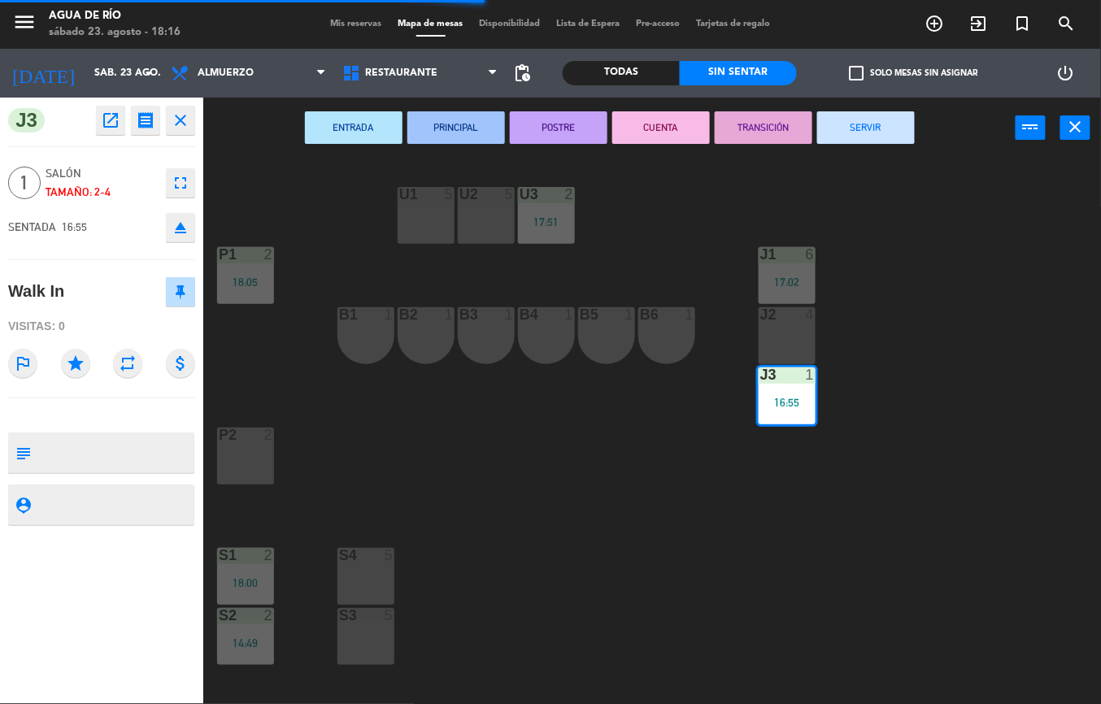
click at [895, 138] on button "SERVIR" at bounding box center [867, 127] width 98 height 33
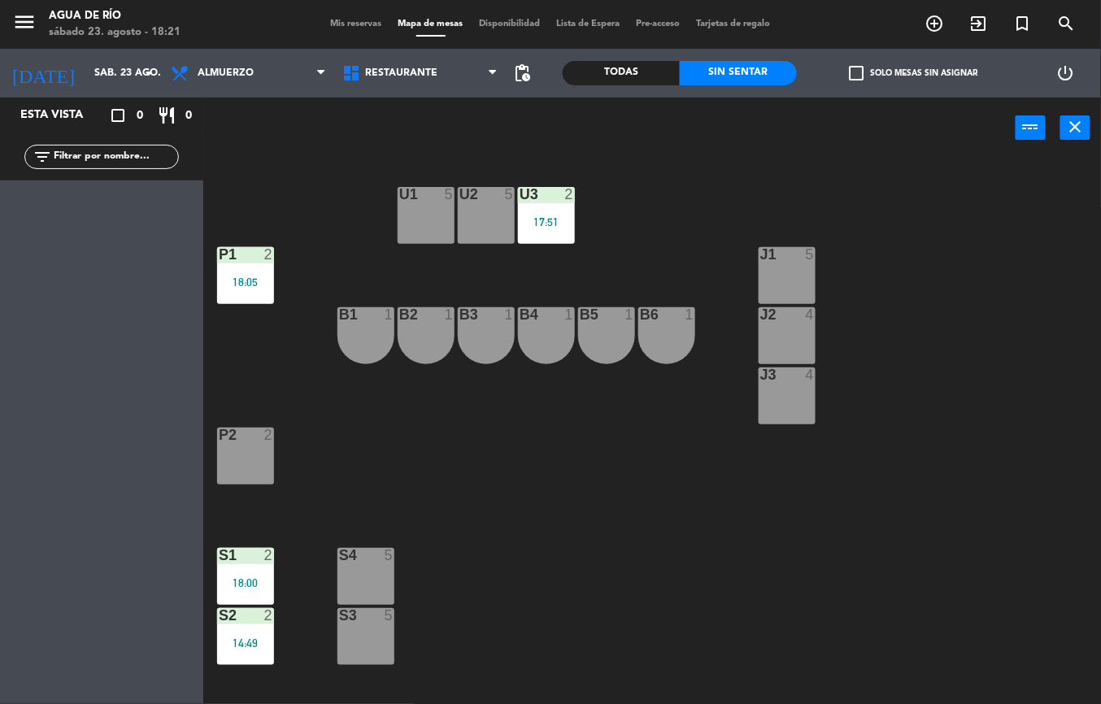
click at [255, 643] on div "14:49" at bounding box center [245, 643] width 57 height 11
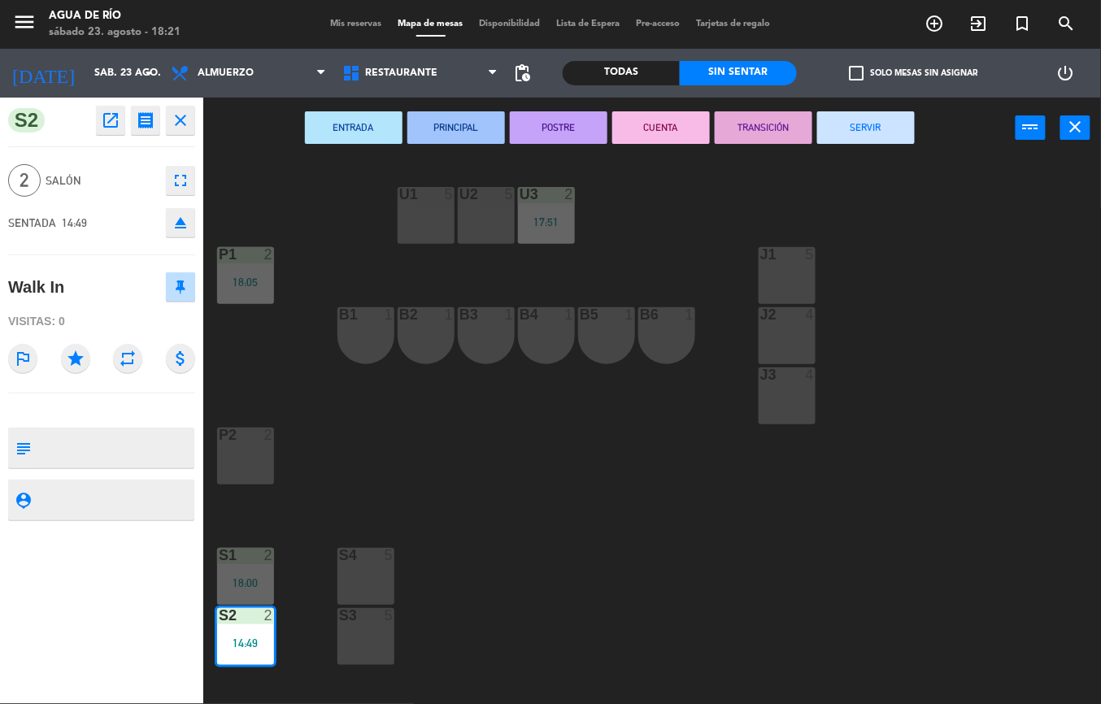
click at [876, 137] on button "SERVIR" at bounding box center [867, 127] width 98 height 33
